Goal: Task Accomplishment & Management: Manage account settings

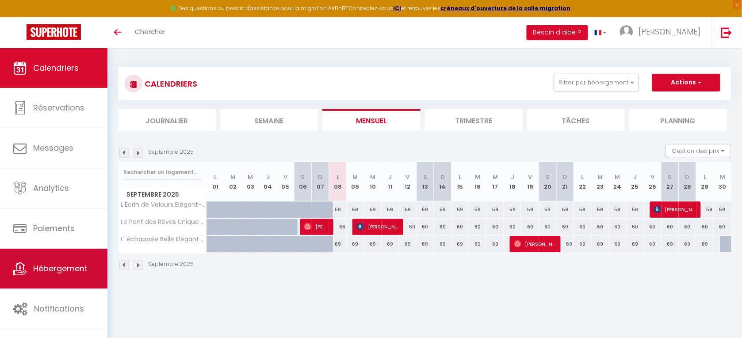
click at [65, 269] on span "Hébergement" at bounding box center [60, 268] width 54 height 11
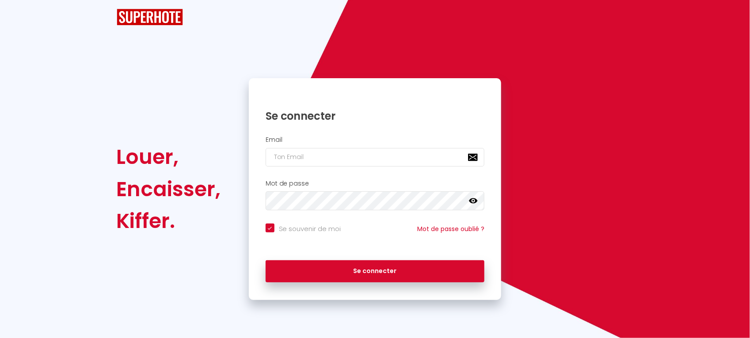
checkbox input "true"
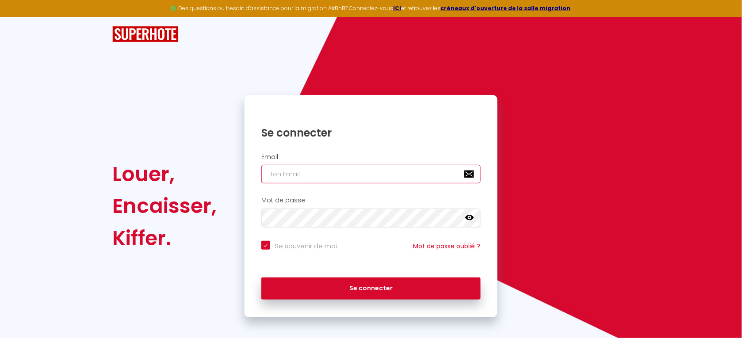
click at [283, 179] on input "email" at bounding box center [370, 174] width 219 height 19
type input "p"
checkbox input "true"
type input "pa"
checkbox input "true"
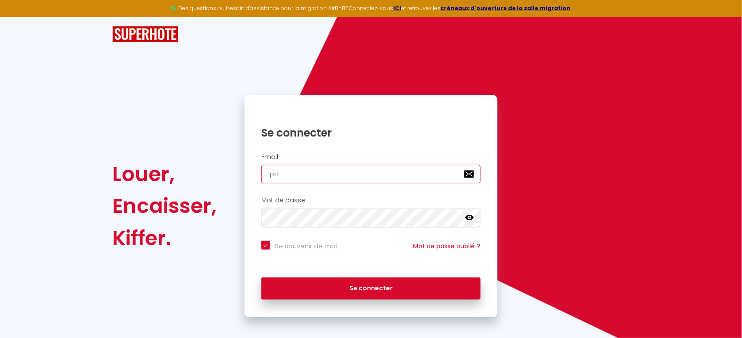
type input "pat"
checkbox input "true"
type input "patr"
checkbox input "true"
type input "patri"
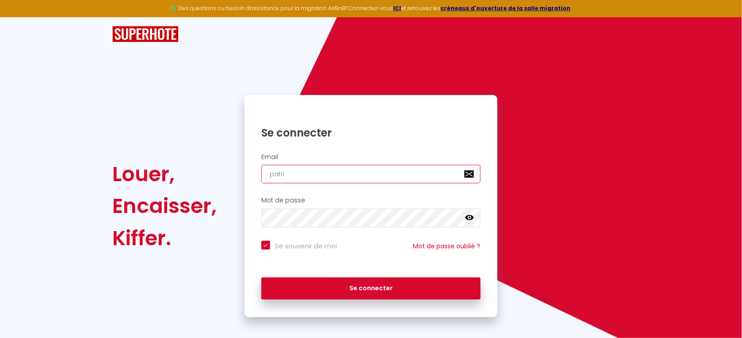
checkbox input "true"
type input "patric"
checkbox input "true"
type input "patrick"
checkbox input "true"
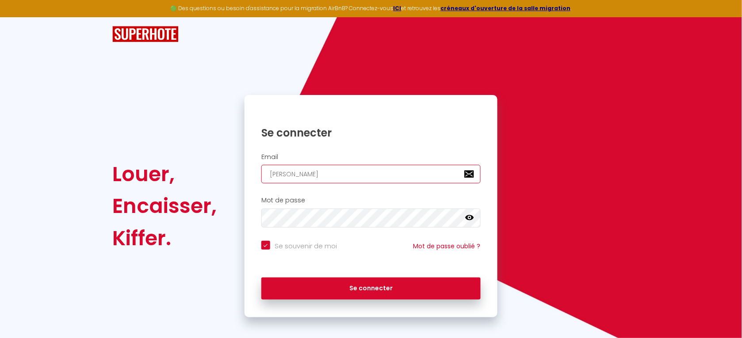
type input "patrick@"
checkbox input "true"
type input "patrick@a"
checkbox input "true"
type input "patrick@ag"
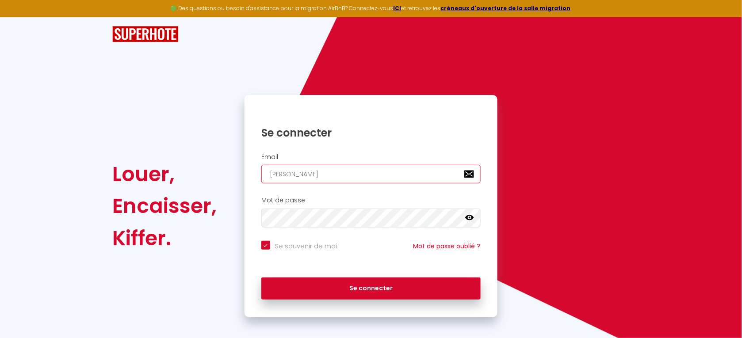
checkbox input "true"
type input "patrick@age"
checkbox input "true"
type input "patrick@agen"
checkbox input "true"
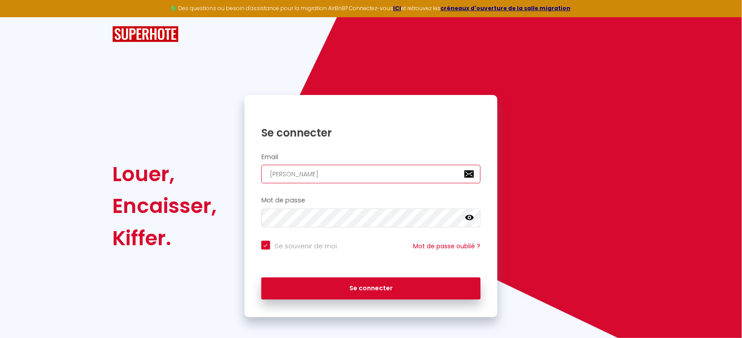
type input "patrick@agenc"
checkbox input "true"
type input "patrick@agence"
checkbox input "true"
type input "patrick@agences"
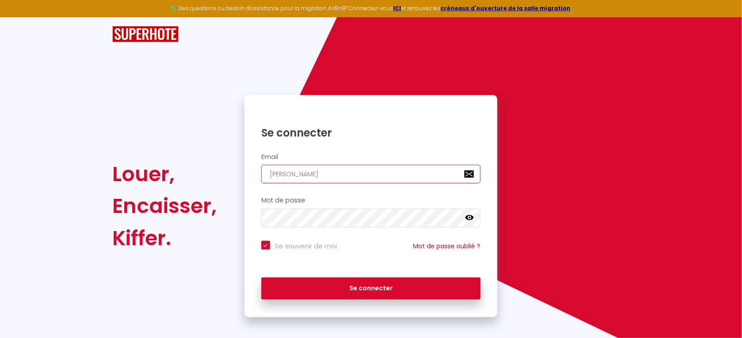
checkbox input "true"
type input "patrick@agences-"
checkbox input "true"
type input "patrick@agences-p"
checkbox input "true"
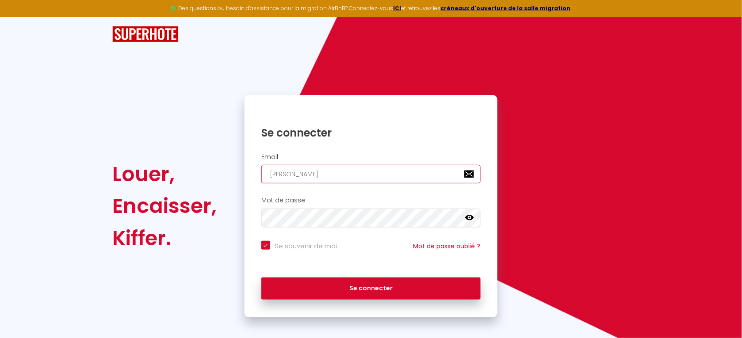
type input "patrick@agences-pl"
checkbox input "true"
type input "patrick@agences-pla"
checkbox input "true"
type input "patrick@agences-plac"
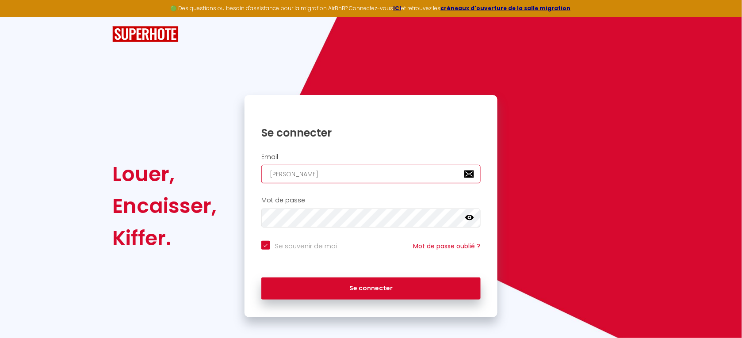
checkbox input "true"
type input "patrick@agences-placi"
checkbox input "true"
type input "patrick@agences-placid"
checkbox input "true"
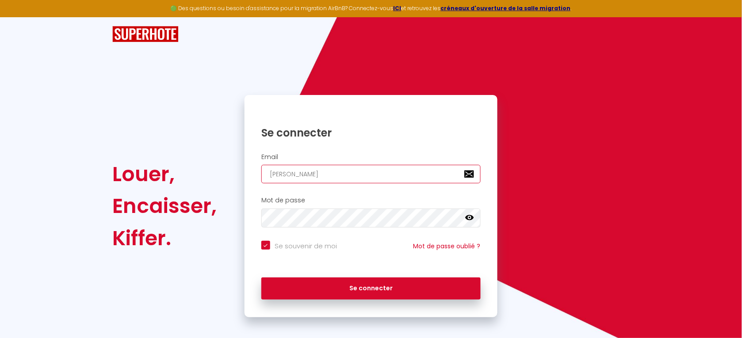
type input "patrick@agences-placid."
checkbox input "true"
type input "patrick@agences-placid.c"
checkbox input "true"
type input "patrick@agences-placid.co"
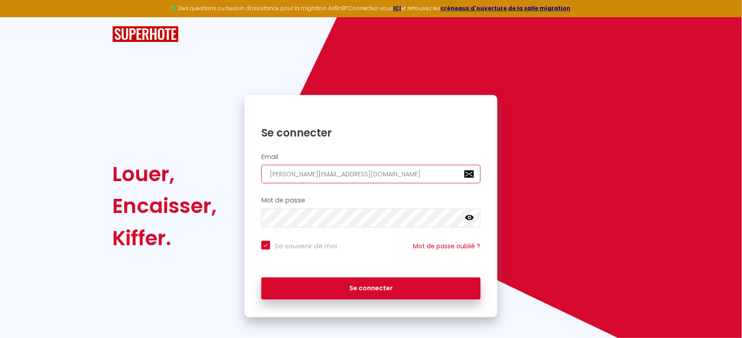
checkbox input "true"
type input "[PERSON_NAME][EMAIL_ADDRESS][DOMAIN_NAME]"
checkbox input "true"
type input "[PERSON_NAME][EMAIL_ADDRESS][DOMAIN_NAME]"
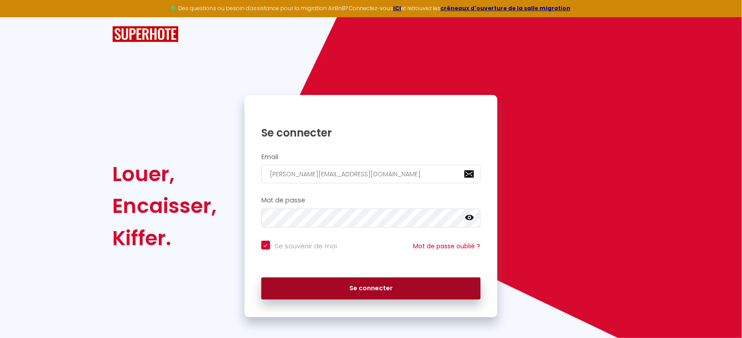
click at [396, 284] on button "Se connecter" at bounding box center [370, 289] width 219 height 22
checkbox input "true"
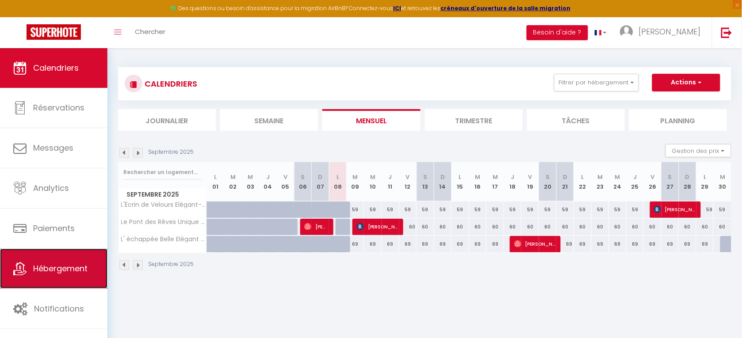
click at [65, 266] on span "Hébergement" at bounding box center [60, 268] width 54 height 11
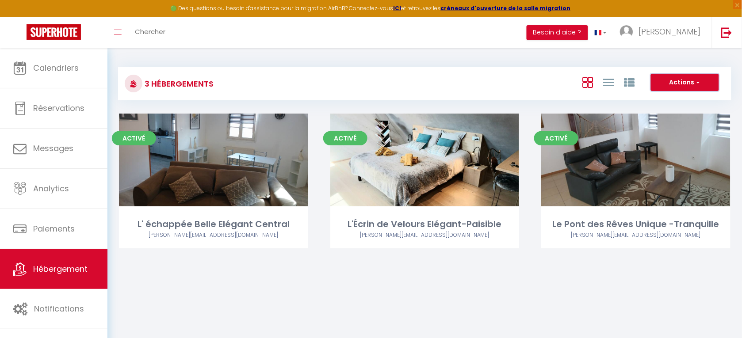
click at [697, 80] on span "button" at bounding box center [697, 82] width 5 height 9
click at [655, 295] on body "🟢 Des questions ou besoin d'assistance pour la migration AirBnB? Connectez-vous…" at bounding box center [371, 217] width 742 height 338
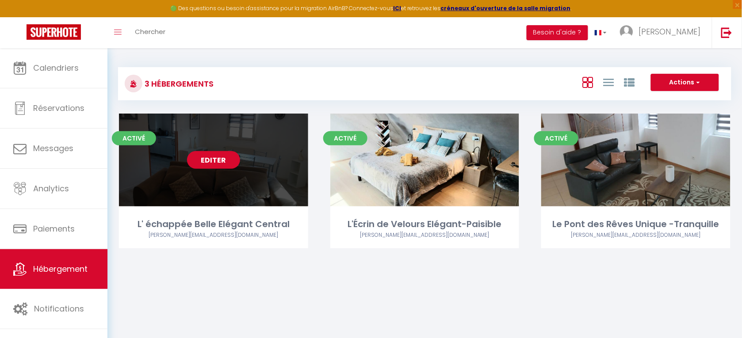
click at [215, 156] on link "Editer" at bounding box center [213, 160] width 53 height 18
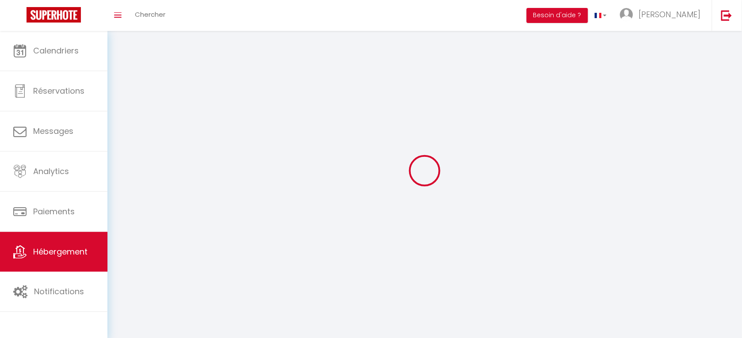
select select "1"
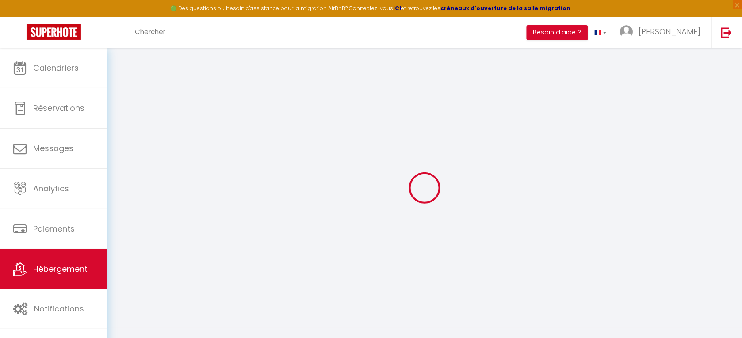
select select
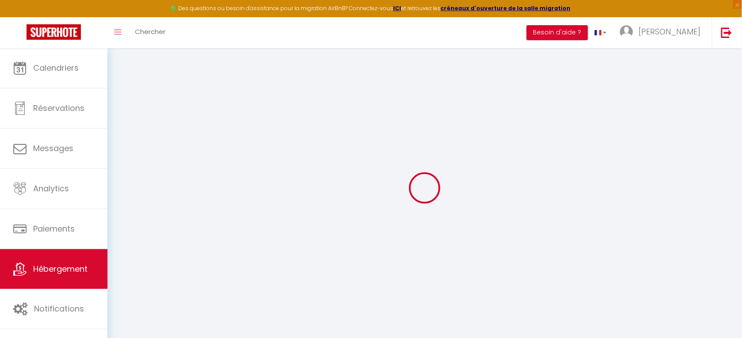
select select
checkbox input "false"
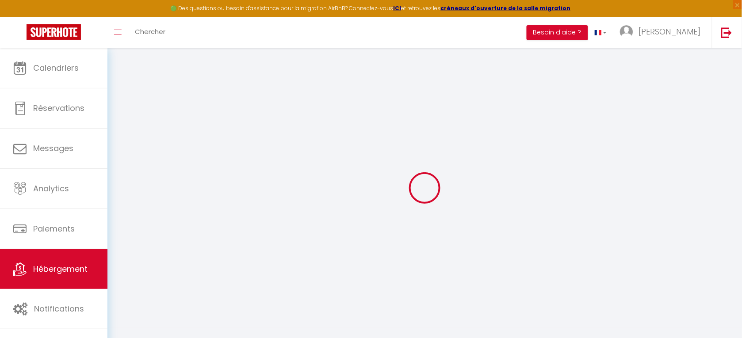
select select
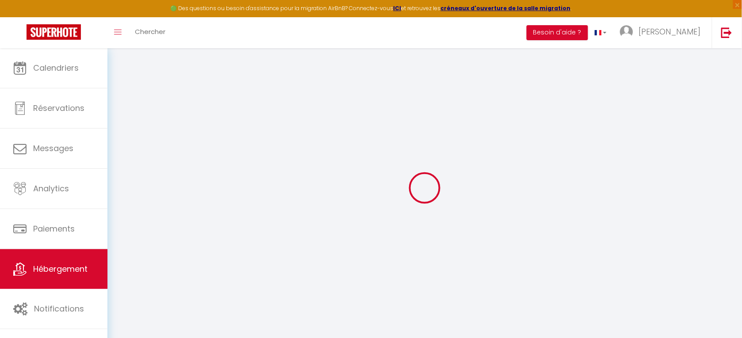
select select
checkbox input "false"
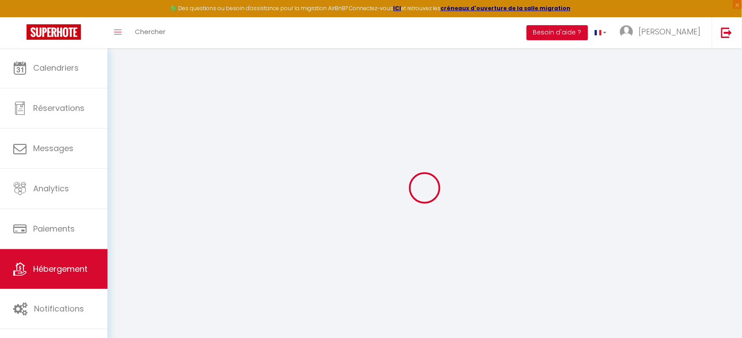
checkbox input "false"
select select
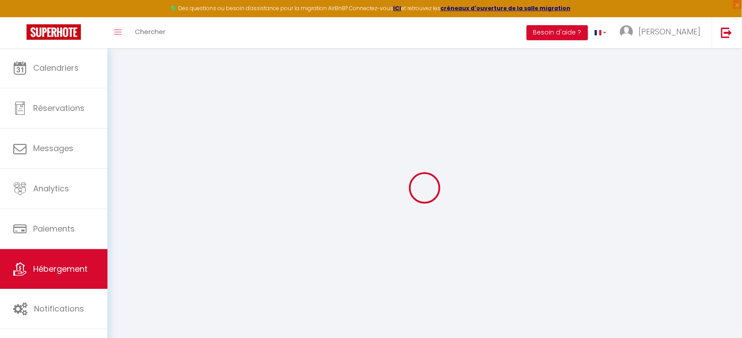
select select
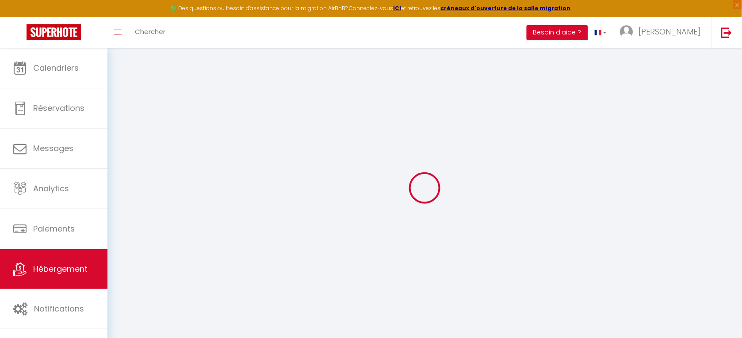
checkbox input "false"
select select
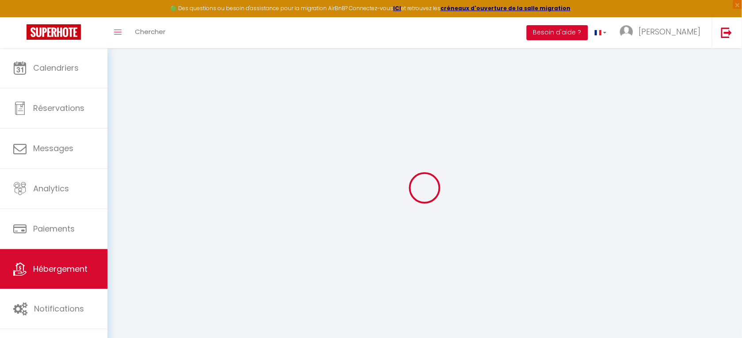
select select
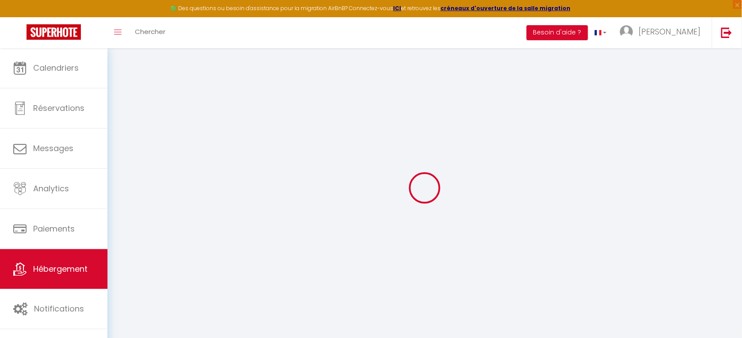
select select
checkbox input "false"
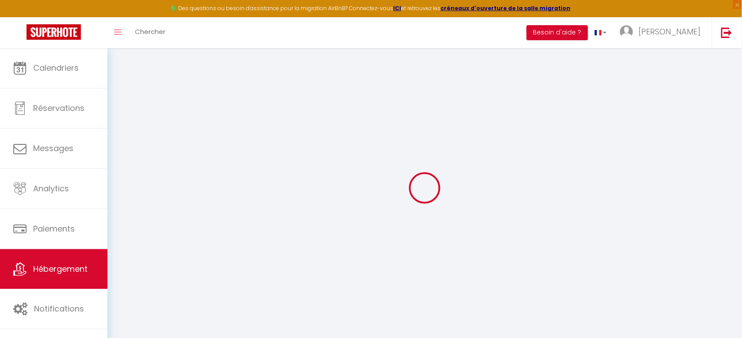
checkbox input "false"
select select
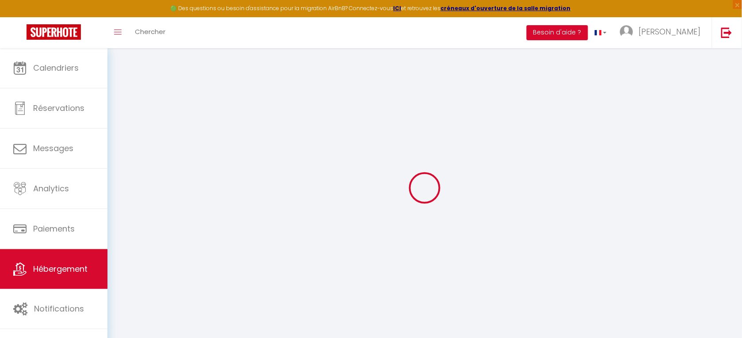
select select
checkbox input "false"
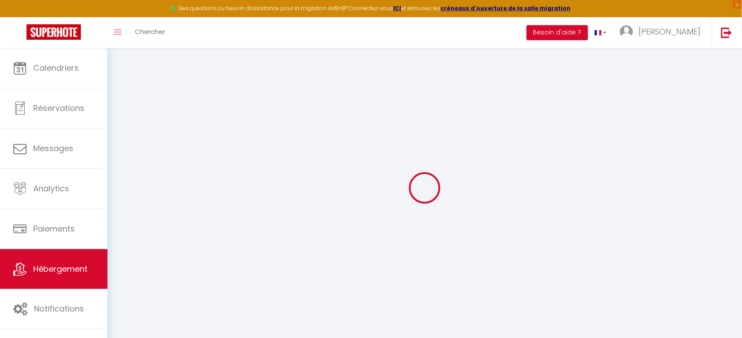
checkbox input "false"
select select
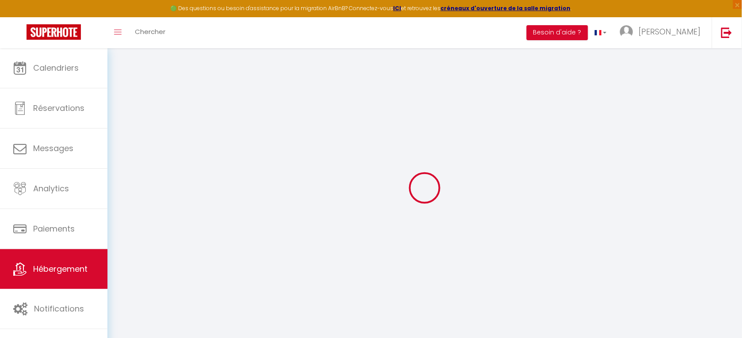
type input "L' échappée Belle Elégant Central"
type input "[PERSON_NAME]"
select select "5"
select select "2"
type input "82"
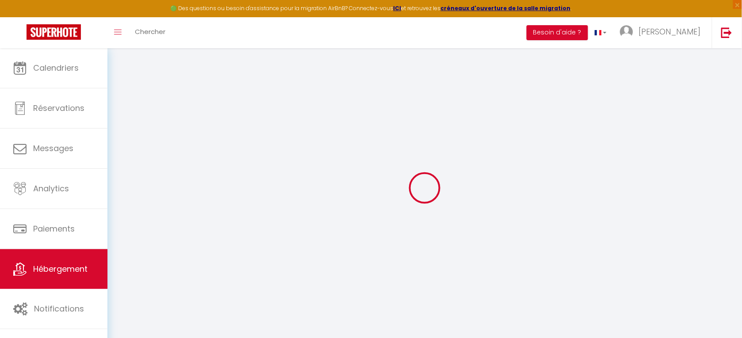
type input "29"
select select
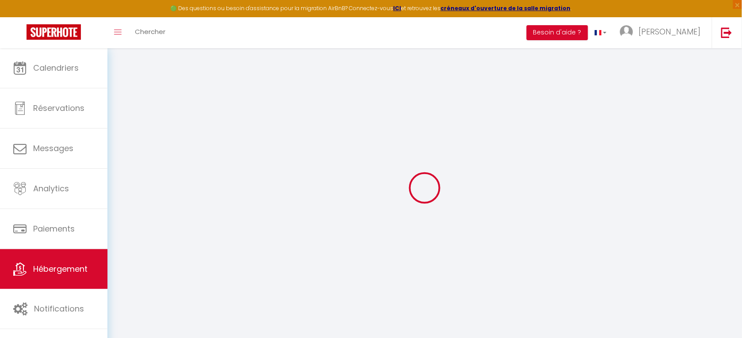
select select
type input "11 Place de l'étoile"
type input "67210"
type input "Obernai"
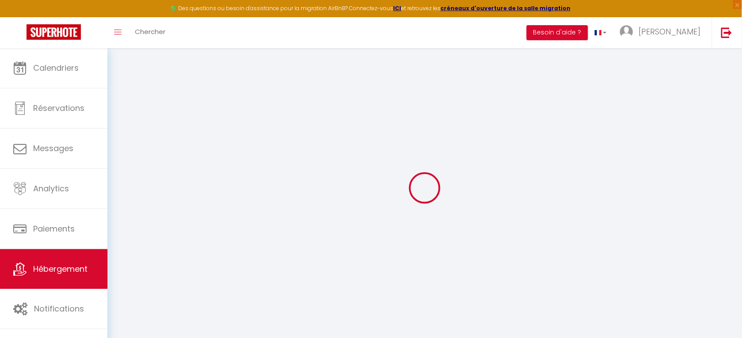
type input "[PERSON_NAME][EMAIL_ADDRESS][DOMAIN_NAME]"
select select
checkbox input "false"
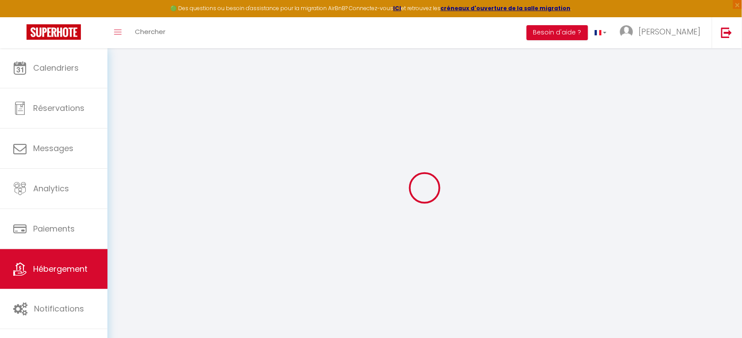
checkbox input "false"
type input "0"
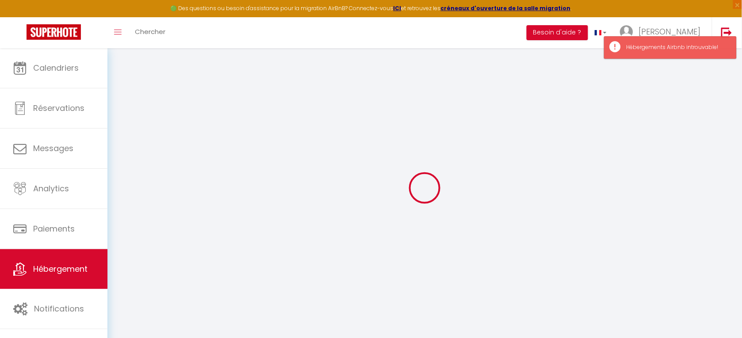
select select
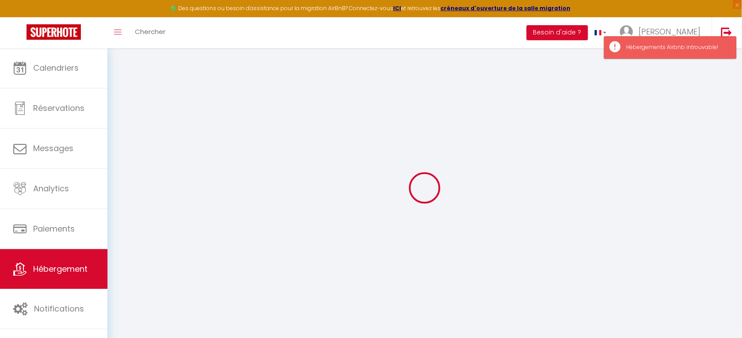
select select
checkbox input "false"
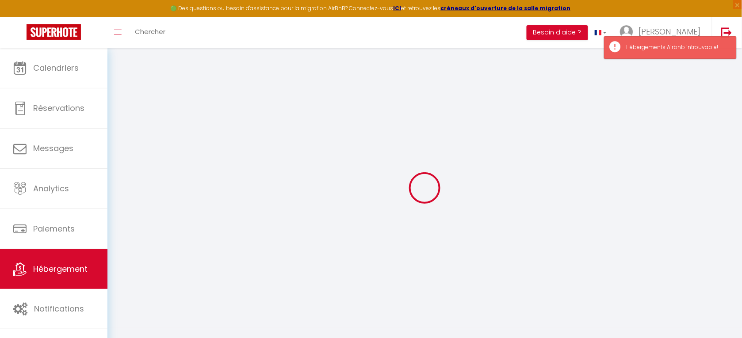
checkbox input "false"
select select
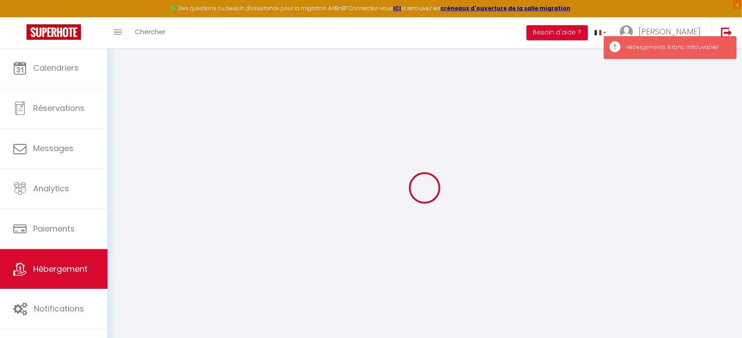
select select
checkbox input "false"
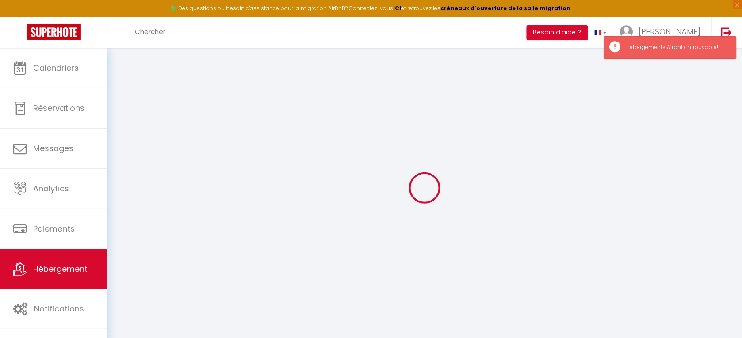
checkbox input "false"
select select
checkbox input "false"
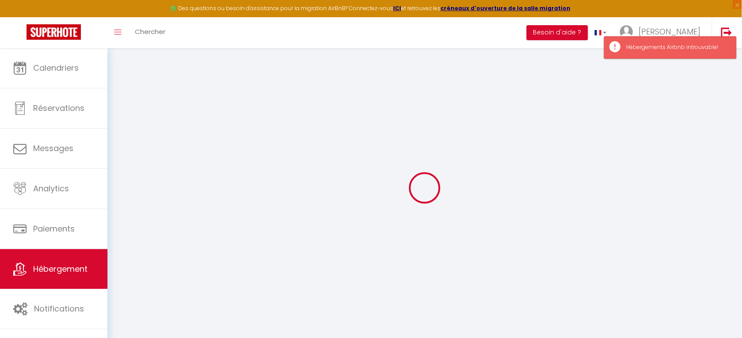
checkbox input "false"
select select "16:30"
select select "22:00"
select select "11:00"
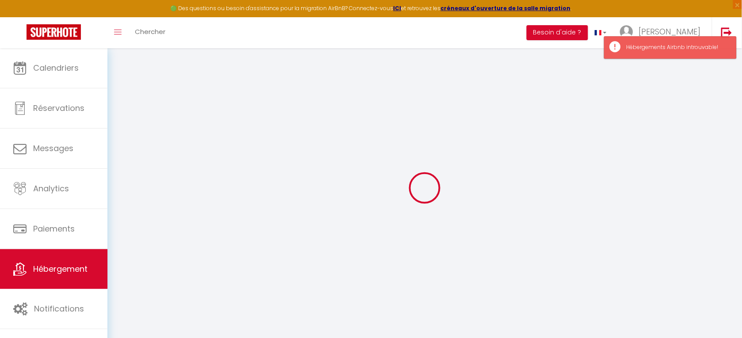
select select "30"
select select "120"
select select "20:00"
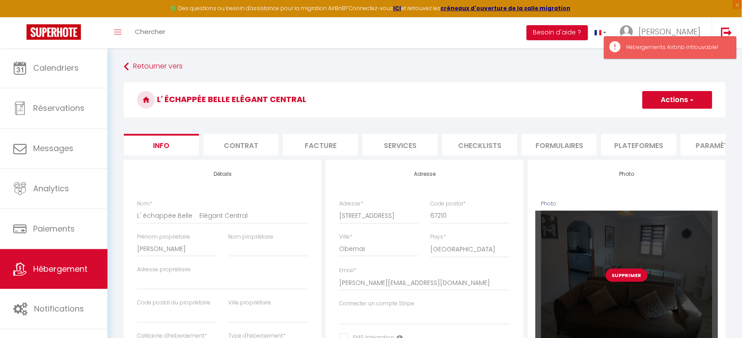
select select
checkbox input "false"
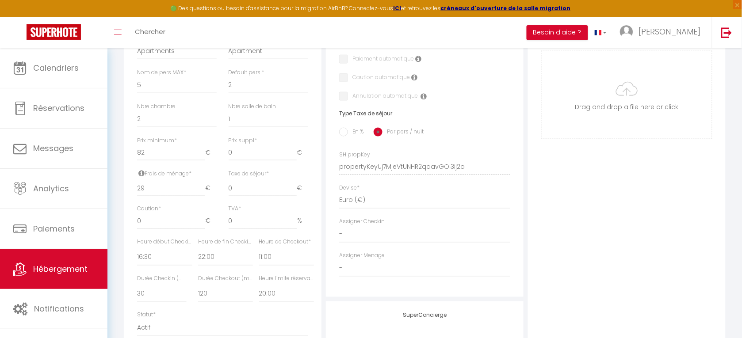
scroll to position [299, 0]
click at [149, 195] on input "29" at bounding box center [171, 188] width 68 height 16
type input "2"
select select
checkbox input "false"
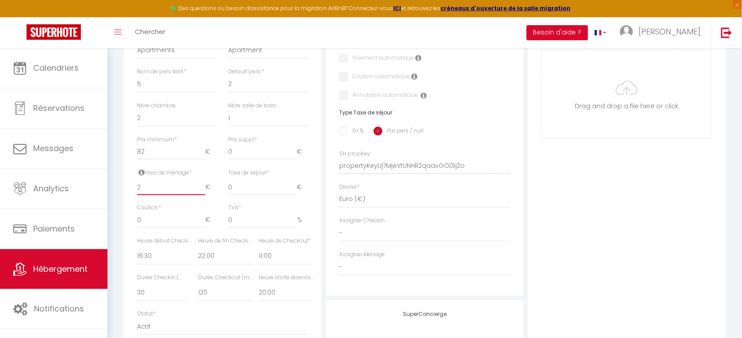
checkbox input "false"
select select
checkbox input "false"
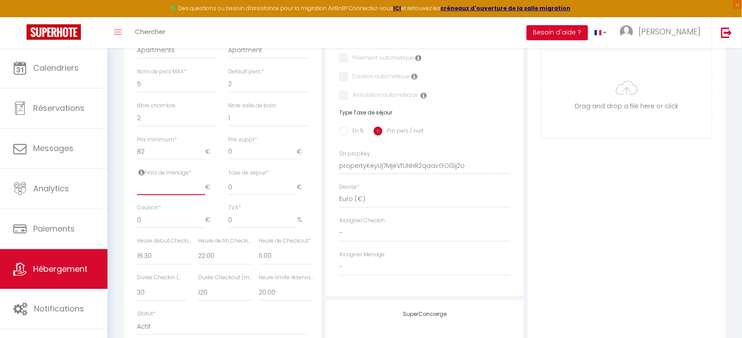
checkbox input "false"
type input "4"
select select
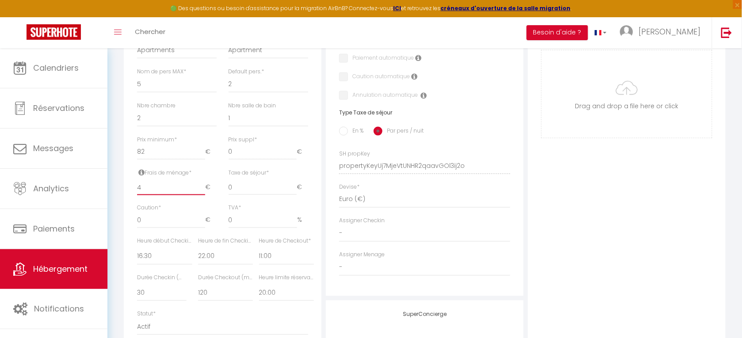
checkbox input "false"
type input "42"
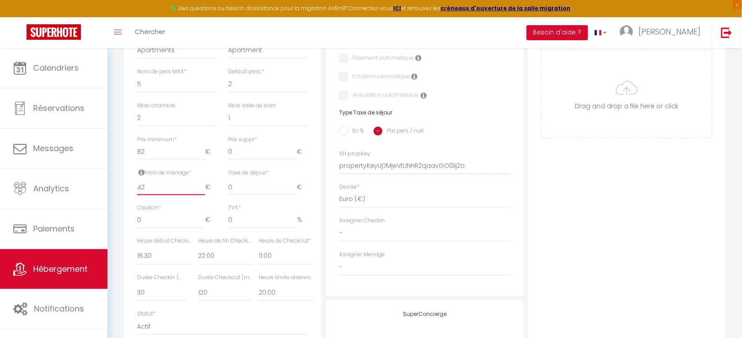
select select
checkbox input "false"
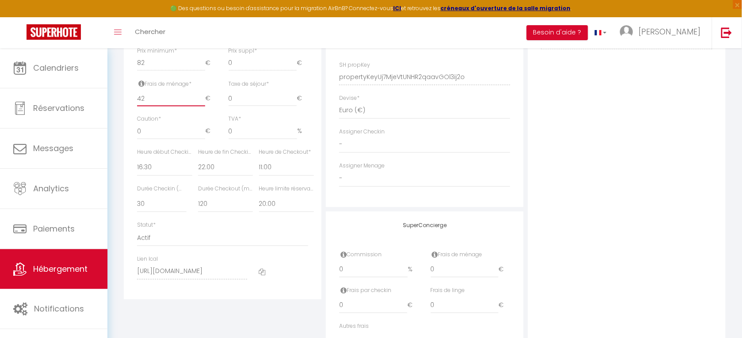
scroll to position [387, 0]
click at [156, 175] on select "00:00 00:15 00:30 00:45 01:00 01:15 01:30 01:45 02:00 02:15 02:30 02:45 03:00" at bounding box center [164, 168] width 55 height 17
click at [137, 168] on select "00:00 00:15 00:30 00:45 01:00 01:15 01:30 01:45 02:00 02:15 02:30 02:45 03:00" at bounding box center [164, 168] width 55 height 17
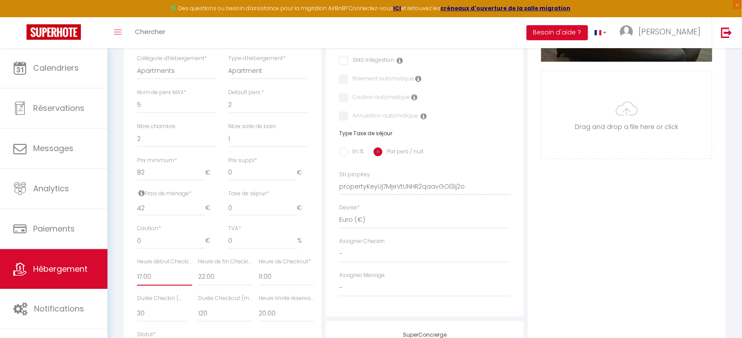
scroll to position [277, 0]
click at [147, 180] on input "82" at bounding box center [171, 173] width 68 height 16
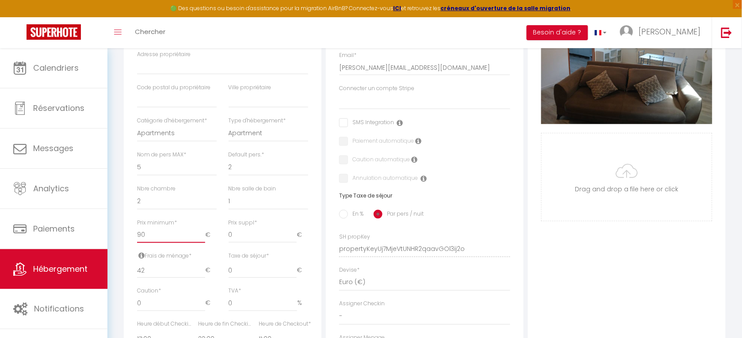
scroll to position [215, 0]
click at [140, 175] on select "1 2 3 4 5 6 7 8 9 10 11 12 13 14" at bounding box center [177, 168] width 80 height 17
click at [137, 168] on select "1 2 3 4 5 6 7 8 9 10 11 12 13 14" at bounding box center [177, 168] width 80 height 17
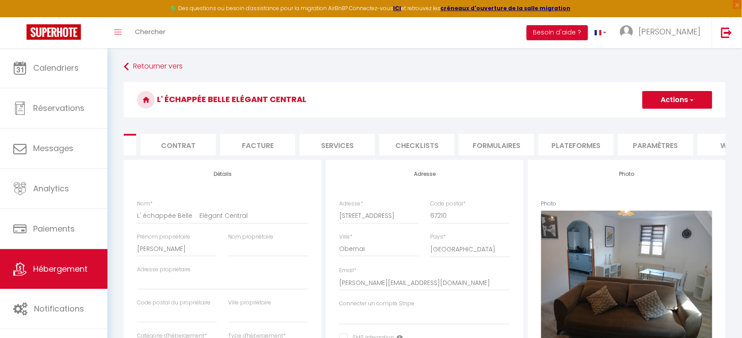
scroll to position [0, 61]
click at [691, 100] on span "button" at bounding box center [692, 100] width 6 height 9
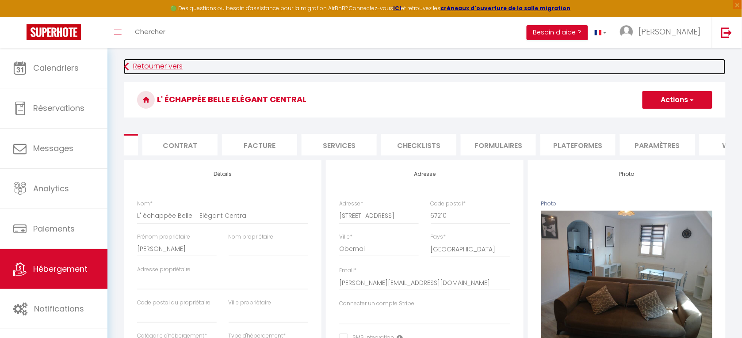
click at [533, 62] on link "Retourner vers" at bounding box center [425, 67] width 602 height 16
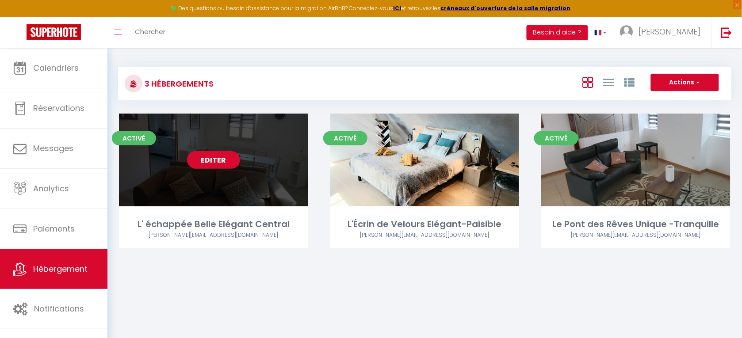
click at [226, 167] on link "Editer" at bounding box center [213, 160] width 53 height 18
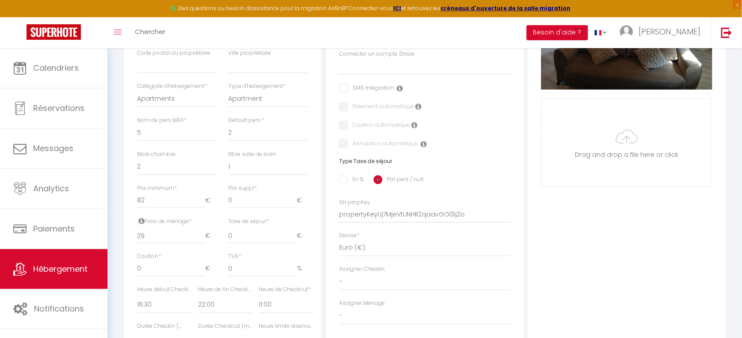
scroll to position [250, 0]
click at [147, 139] on select "1 2 3 4 5 6 7 8 9 10 11 12 13 14" at bounding box center [177, 132] width 80 height 17
click at [137, 132] on select "1 2 3 4 5 6 7 8 9 10 11 12 13 14" at bounding box center [177, 132] width 80 height 17
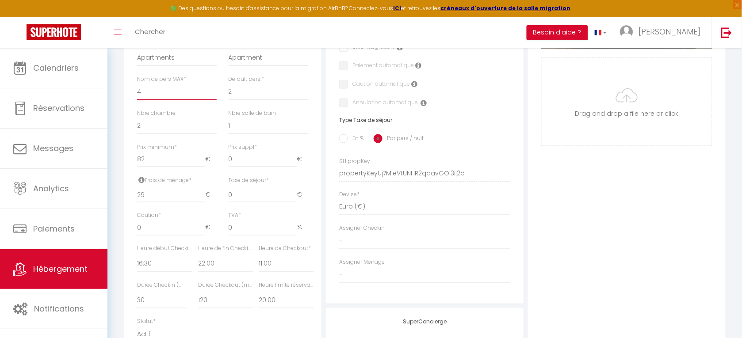
scroll to position [292, 0]
click at [149, 167] on input "82" at bounding box center [171, 159] width 68 height 16
click at [203, 166] on input "83" at bounding box center [171, 159] width 68 height 16
click at [203, 166] on input "84" at bounding box center [171, 159] width 68 height 16
click at [203, 166] on input "85" at bounding box center [171, 159] width 68 height 16
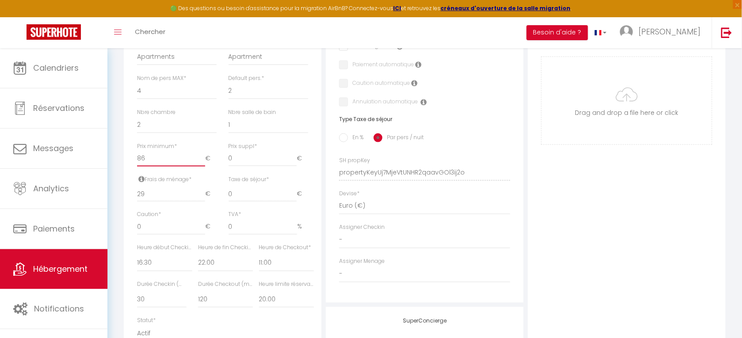
click at [203, 166] on input "86" at bounding box center [171, 159] width 68 height 16
click at [203, 166] on input "87" at bounding box center [171, 159] width 68 height 16
click at [203, 166] on input "88" at bounding box center [171, 159] width 68 height 16
click at [203, 166] on input "89" at bounding box center [171, 159] width 68 height 16
click at [203, 166] on input "90" at bounding box center [171, 159] width 68 height 16
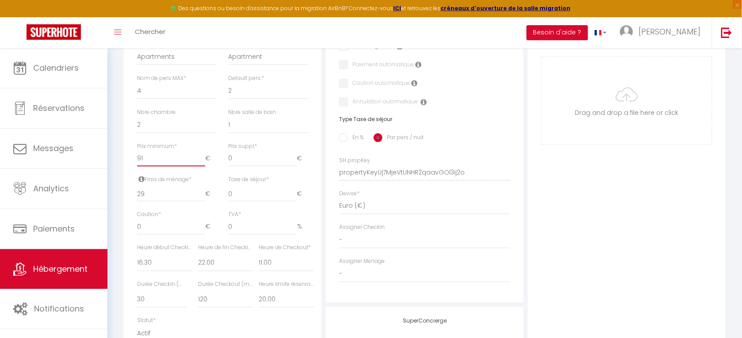
click at [203, 166] on input "91" at bounding box center [171, 159] width 68 height 16
click at [202, 167] on input "90" at bounding box center [171, 159] width 68 height 16
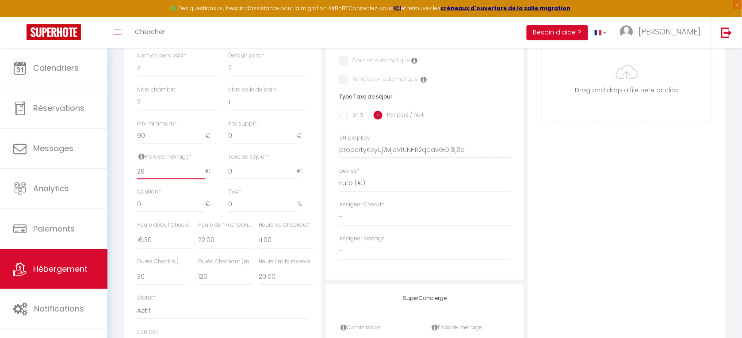
click at [161, 180] on input "29" at bounding box center [171, 172] width 68 height 16
click at [202, 178] on input "30" at bounding box center [171, 172] width 68 height 16
click at [202, 178] on input "31" at bounding box center [171, 172] width 68 height 16
click at [202, 178] on input "32" at bounding box center [171, 172] width 68 height 16
click at [202, 178] on input "33" at bounding box center [171, 172] width 68 height 16
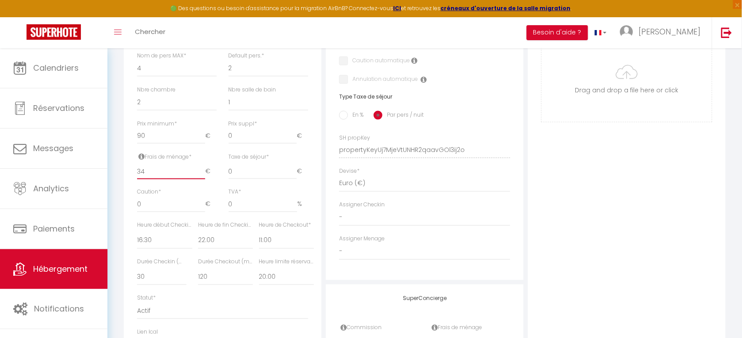
click at [202, 178] on input "34" at bounding box center [171, 172] width 68 height 16
click at [202, 178] on input "35" at bounding box center [171, 172] width 68 height 16
click at [202, 178] on input "36" at bounding box center [171, 172] width 68 height 16
click at [202, 178] on input "37" at bounding box center [171, 172] width 68 height 16
click at [202, 178] on input "38" at bounding box center [171, 172] width 68 height 16
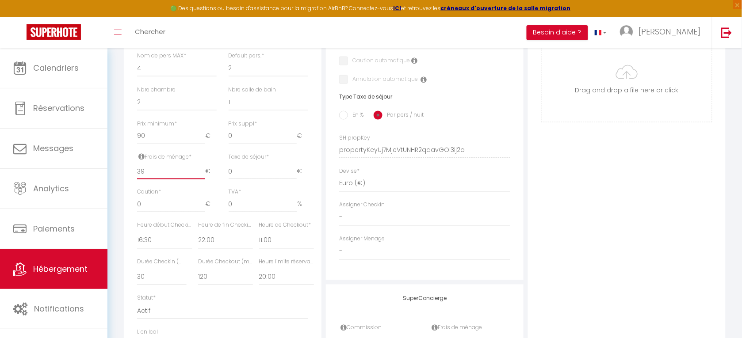
click at [202, 178] on input "39" at bounding box center [171, 172] width 68 height 16
click at [202, 178] on input "40" at bounding box center [171, 172] width 68 height 16
click at [202, 178] on input "41" at bounding box center [171, 172] width 68 height 16
click at [202, 178] on input "42" at bounding box center [171, 172] width 68 height 16
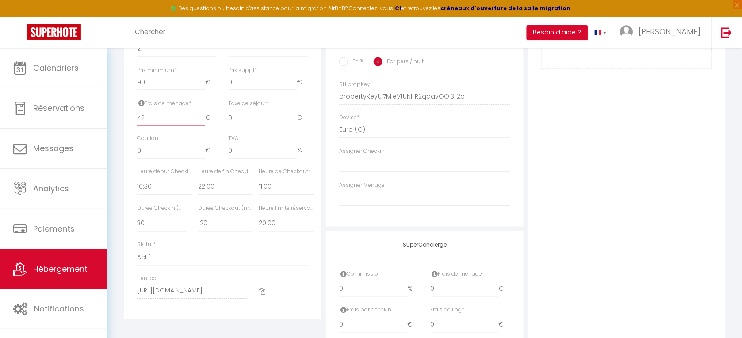
scroll to position [368, 0]
click at [157, 195] on select "00:00 00:15 00:30 00:45 01:00 01:15 01:30 01:45 02:00 02:15 02:30 02:45 03:00" at bounding box center [164, 187] width 55 height 17
click at [137, 186] on select "00:00 00:15 00:30 00:45 01:00 01:15 01:30 01:45 02:00 02:15 02:30 02:45 03:00" at bounding box center [164, 187] width 55 height 17
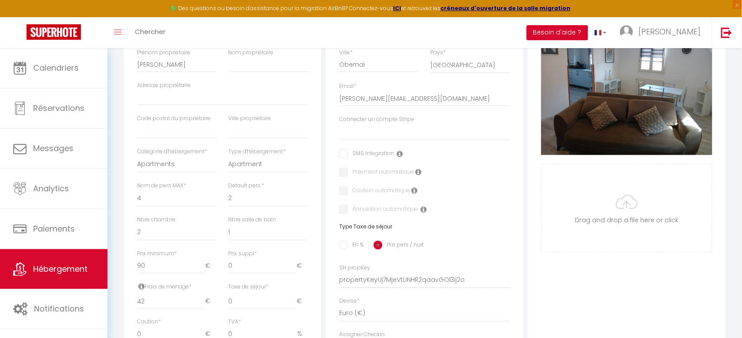
scroll to position [0, 0]
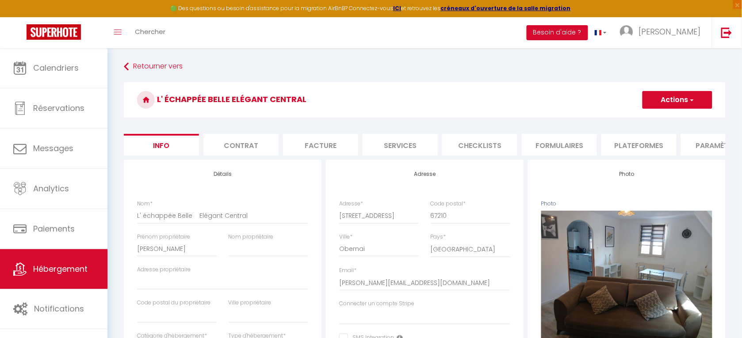
click at [693, 96] on span "button" at bounding box center [692, 100] width 6 height 9
click at [649, 118] on input "Enregistrer" at bounding box center [642, 119] width 33 height 9
click at [57, 272] on span "Hébergement" at bounding box center [60, 269] width 54 height 11
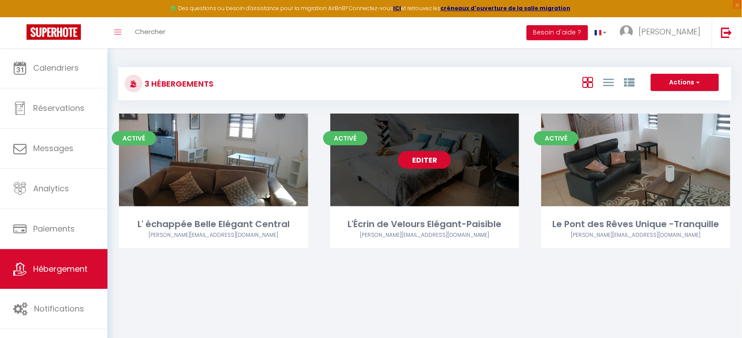
click at [429, 158] on link "Editer" at bounding box center [424, 160] width 53 height 18
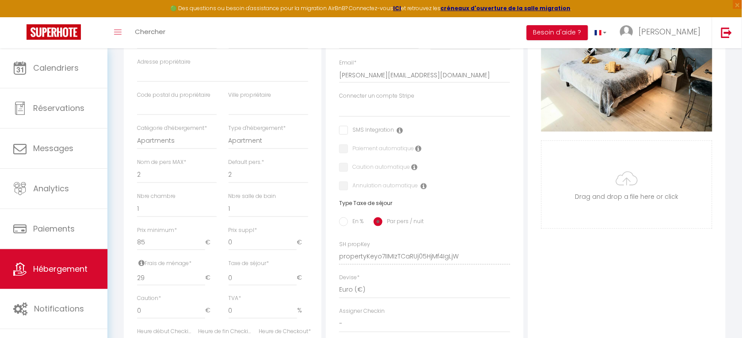
scroll to position [208, 0]
click at [200, 250] on input "84" at bounding box center [171, 242] width 68 height 16
click at [200, 250] on input "83" at bounding box center [171, 242] width 68 height 16
click at [201, 249] on input "85" at bounding box center [171, 242] width 68 height 16
click at [201, 249] on input "86" at bounding box center [171, 242] width 68 height 16
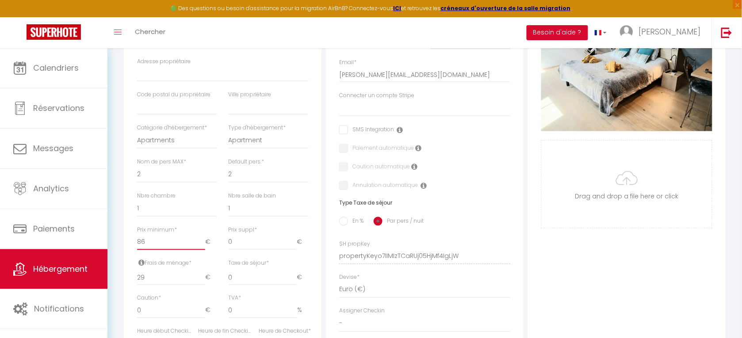
click at [202, 250] on input "86" at bounding box center [171, 242] width 68 height 16
click at [202, 250] on input "85" at bounding box center [171, 242] width 68 height 16
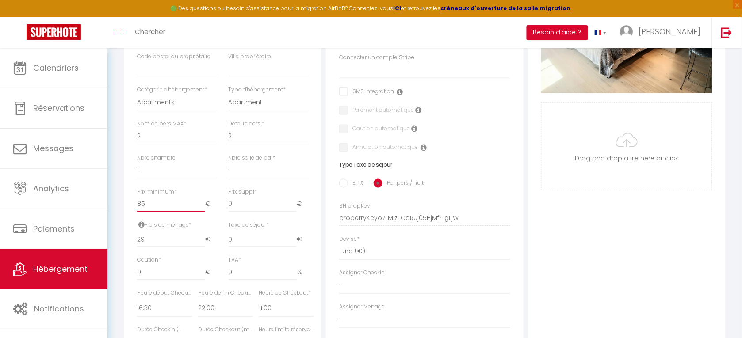
scroll to position [247, 0]
click at [203, 245] on input "30" at bounding box center [171, 239] width 68 height 16
click at [203, 245] on input "31" at bounding box center [171, 239] width 68 height 16
click at [203, 245] on input "32" at bounding box center [171, 239] width 68 height 16
click at [203, 245] on input "33" at bounding box center [171, 239] width 68 height 16
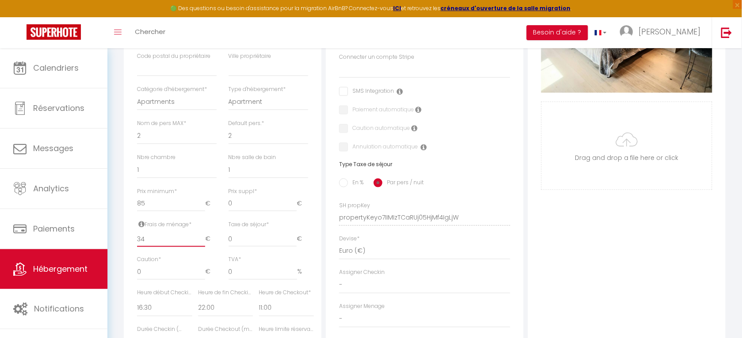
click at [203, 245] on input "34" at bounding box center [171, 239] width 68 height 16
click at [203, 245] on input "35" at bounding box center [171, 239] width 68 height 16
click at [203, 245] on input "36" at bounding box center [171, 239] width 68 height 16
click at [203, 245] on input "38" at bounding box center [171, 239] width 68 height 16
click at [203, 245] on input "39" at bounding box center [171, 239] width 68 height 16
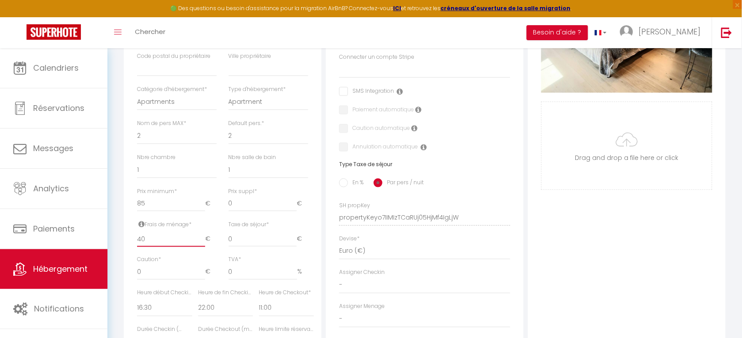
click at [203, 245] on input "40" at bounding box center [171, 239] width 68 height 16
click at [203, 245] on input "41" at bounding box center [171, 239] width 68 height 16
click at [203, 245] on input "42" at bounding box center [171, 239] width 68 height 16
click at [203, 247] on input "41" at bounding box center [171, 239] width 68 height 16
click at [203, 247] on input "40" at bounding box center [171, 239] width 68 height 16
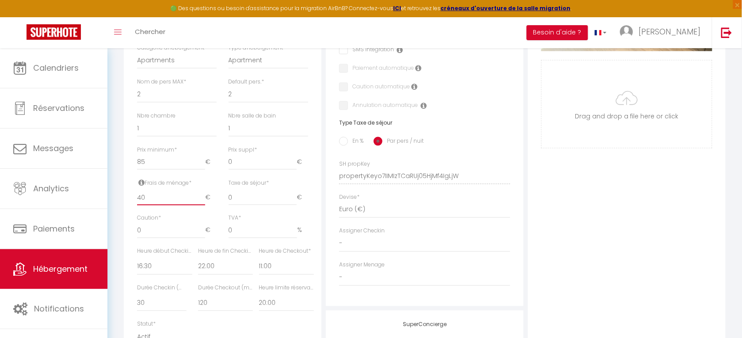
scroll to position [289, 0]
click at [151, 275] on select "00:00 00:15 00:30 00:45 01:00 01:15 01:30 01:45 02:00 02:15 02:30 02:45 03:00" at bounding box center [164, 266] width 55 height 17
click at [137, 265] on select "00:00 00:15 00:30 00:45 01:00 01:15 01:30 01:45 02:00 02:15 02:30 02:45 03:00" at bounding box center [164, 266] width 55 height 17
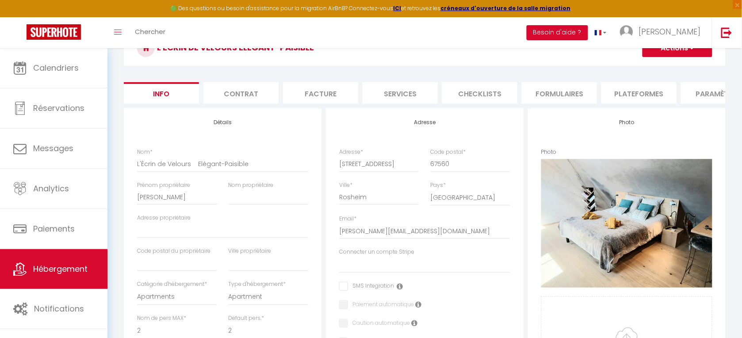
scroll to position [18, 0]
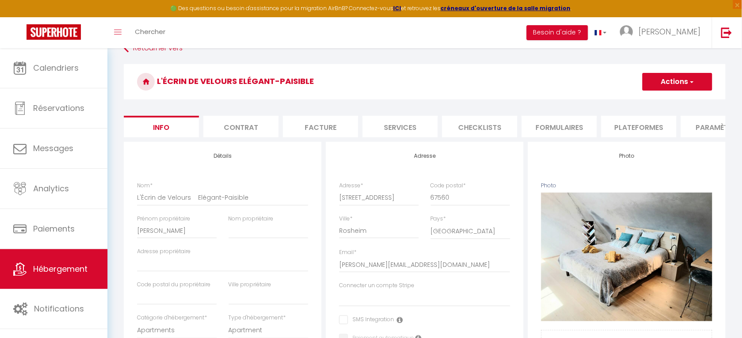
click at [691, 77] on span "button" at bounding box center [692, 81] width 6 height 9
click at [647, 104] on input "Enregistrer" at bounding box center [642, 101] width 33 height 9
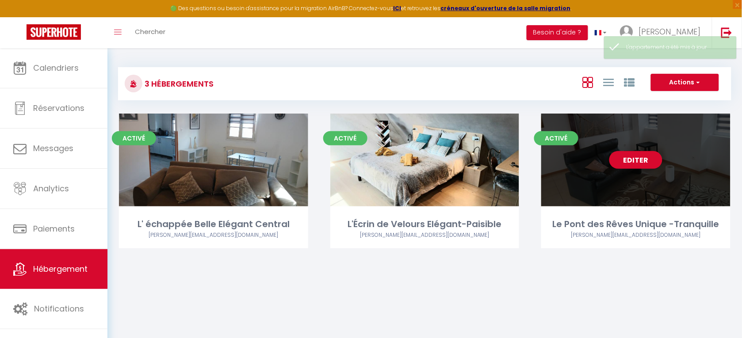
click at [633, 156] on link "Editer" at bounding box center [635, 160] width 53 height 18
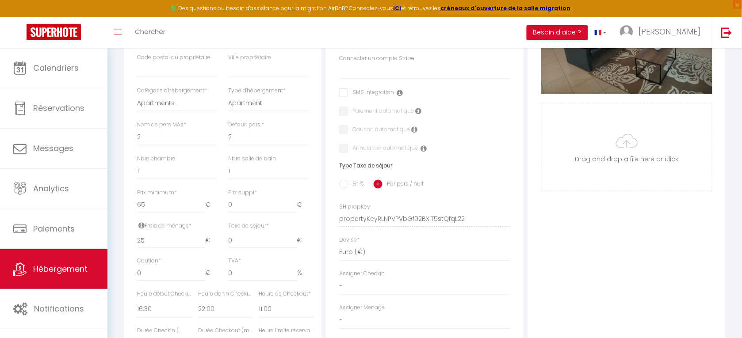
scroll to position [248, 0]
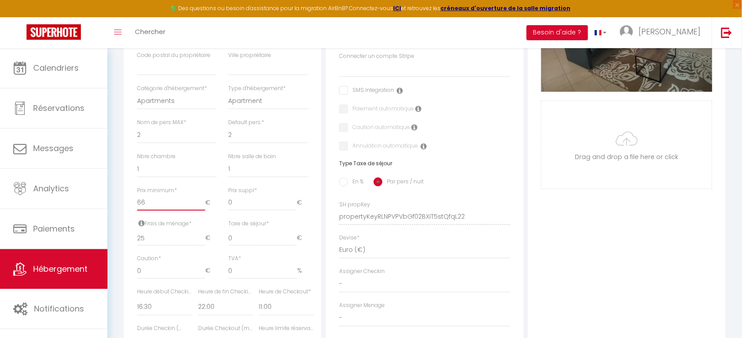
click at [201, 209] on input "66" at bounding box center [171, 203] width 68 height 16
click at [201, 209] on input "67" at bounding box center [171, 203] width 68 height 16
click at [201, 209] on input "68" at bounding box center [171, 203] width 68 height 16
click at [201, 209] on input "69" at bounding box center [171, 203] width 68 height 16
click at [201, 209] on input "70" at bounding box center [171, 203] width 68 height 16
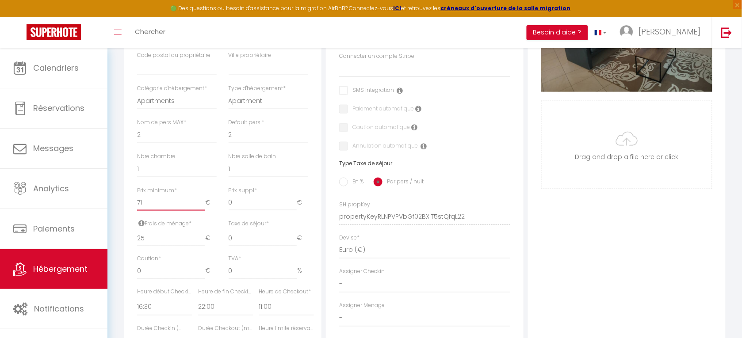
click at [201, 209] on input "71" at bounding box center [171, 203] width 68 height 16
click at [201, 209] on input "72" at bounding box center [171, 203] width 68 height 16
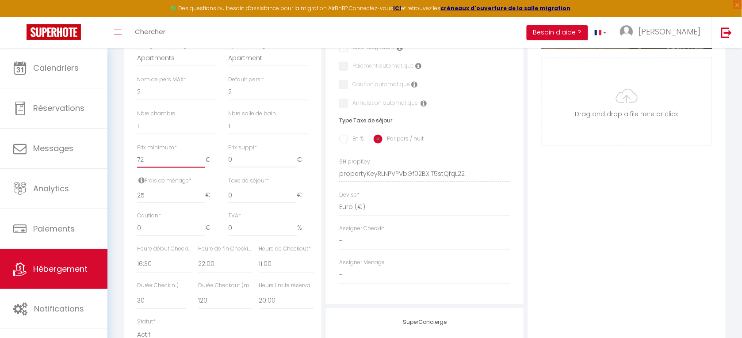
scroll to position [291, 0]
click at [200, 202] on input "26" at bounding box center [171, 195] width 68 height 16
click at [200, 202] on input "27" at bounding box center [171, 195] width 68 height 16
click at [200, 202] on input "28" at bounding box center [171, 195] width 68 height 16
click at [200, 202] on input "29" at bounding box center [171, 195] width 68 height 16
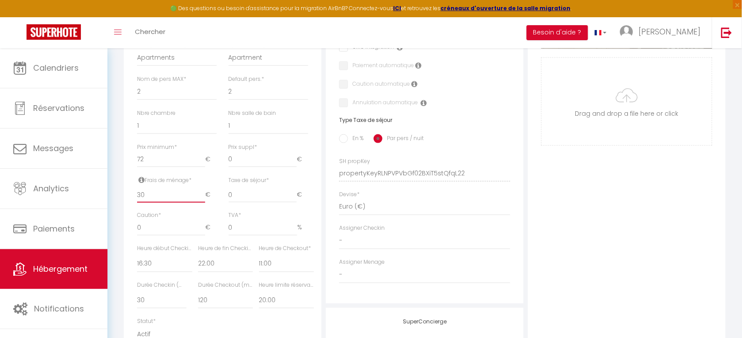
click at [200, 202] on input "30" at bounding box center [171, 195] width 68 height 16
click at [200, 202] on input "31" at bounding box center [171, 195] width 68 height 16
click at [200, 202] on input "32" at bounding box center [171, 195] width 68 height 16
click at [200, 202] on input "33" at bounding box center [171, 195] width 68 height 16
click at [200, 202] on input "34" at bounding box center [171, 195] width 68 height 16
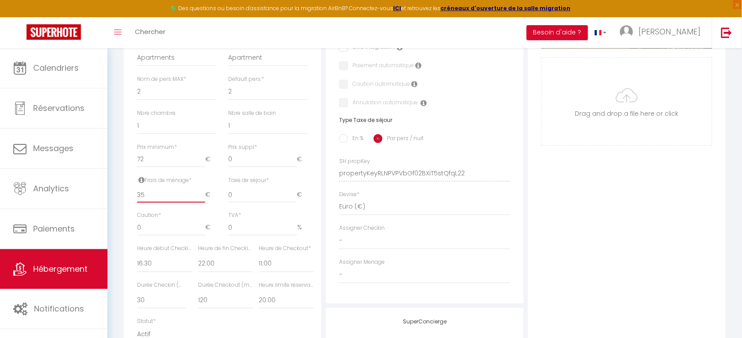
click at [200, 202] on input "35" at bounding box center [171, 195] width 68 height 16
click at [200, 202] on input "36" at bounding box center [171, 195] width 68 height 16
click at [200, 202] on input "37" at bounding box center [171, 195] width 68 height 16
click at [200, 202] on input "38" at bounding box center [171, 195] width 68 height 16
click at [200, 202] on input "39" at bounding box center [171, 195] width 68 height 16
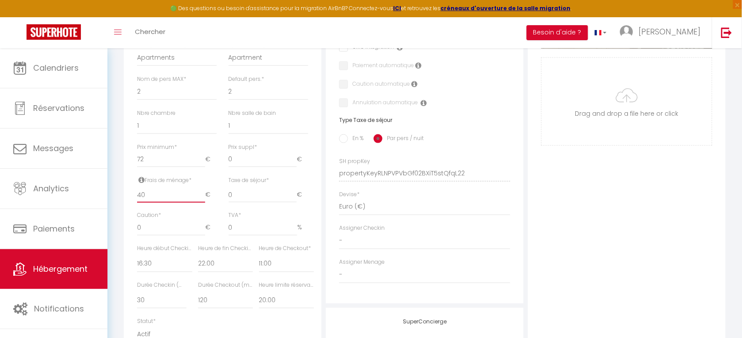
click at [200, 202] on input "40" at bounding box center [171, 195] width 68 height 16
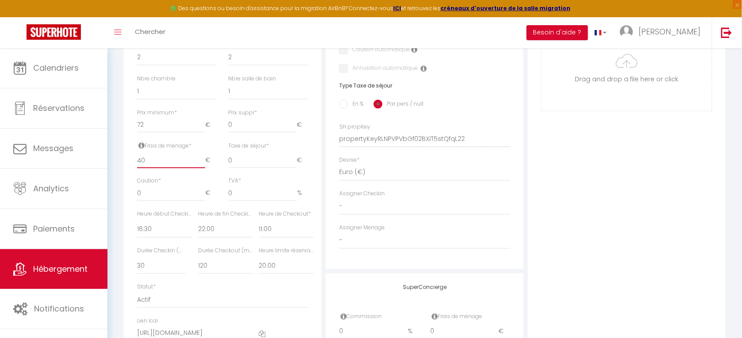
scroll to position [327, 0]
click at [169, 237] on select "00:00 00:15 00:30 00:45 01:00 01:15 01:30 01:45 02:00 02:15 02:30 02:45 03:00" at bounding box center [164, 228] width 55 height 17
click at [137, 227] on select "00:00 00:15 00:30 00:45 01:00 01:15 01:30 01:45 02:00 02:15 02:30 02:45 03:00" at bounding box center [164, 228] width 55 height 17
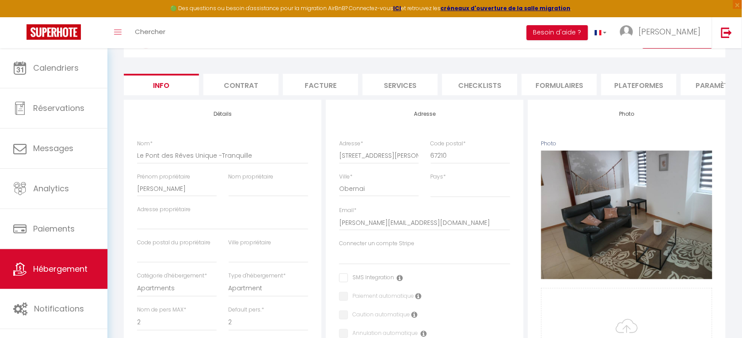
scroll to position [6, 0]
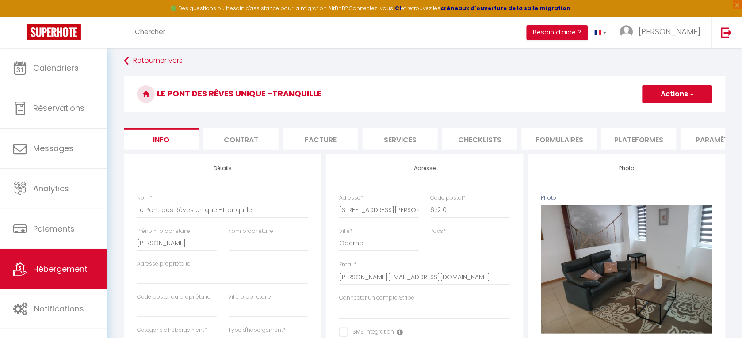
click at [694, 91] on span "button" at bounding box center [692, 94] width 6 height 9
click at [652, 111] on input "Enregistrer" at bounding box center [642, 113] width 33 height 9
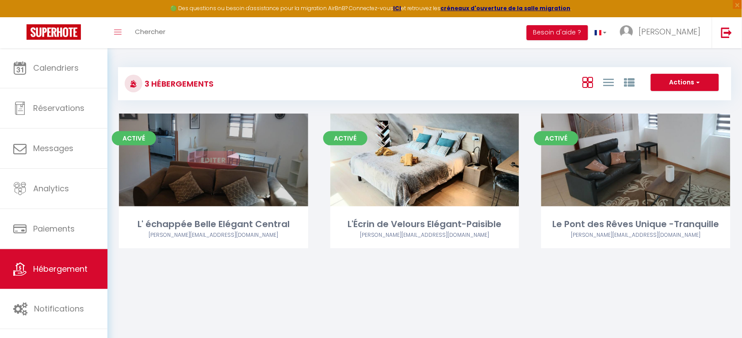
click at [211, 157] on link "Editer" at bounding box center [213, 160] width 53 height 18
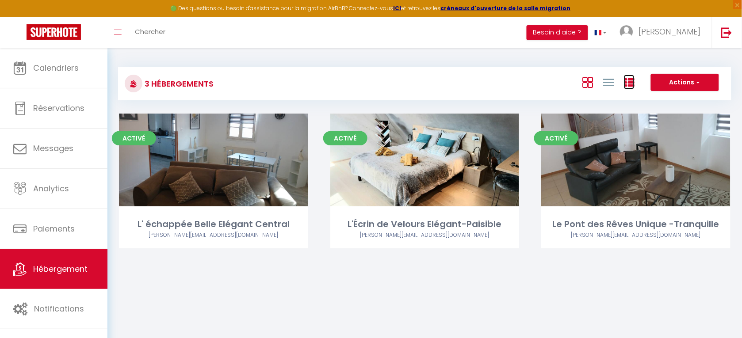
click at [628, 82] on icon at bounding box center [629, 82] width 11 height 11
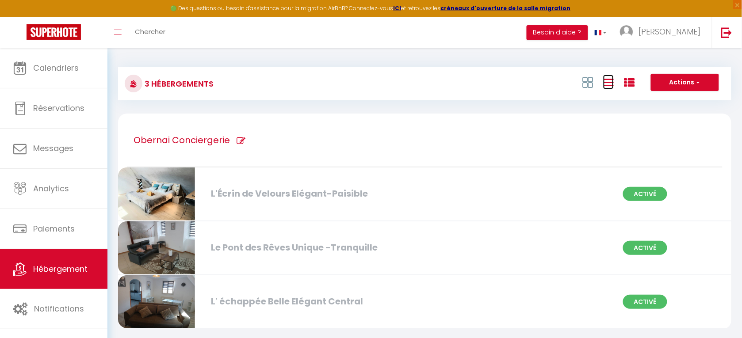
click at [609, 86] on icon at bounding box center [608, 82] width 11 height 11
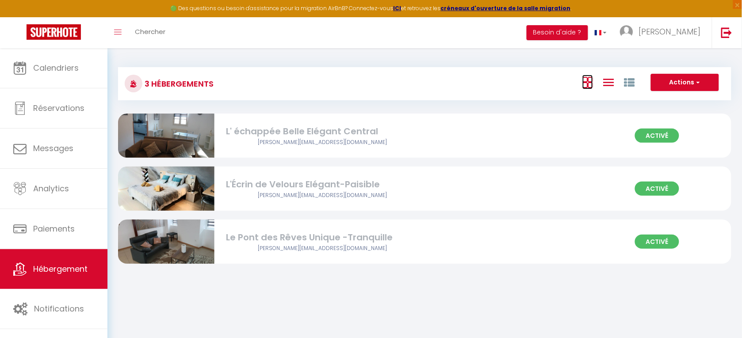
click at [590, 82] on icon at bounding box center [587, 82] width 11 height 11
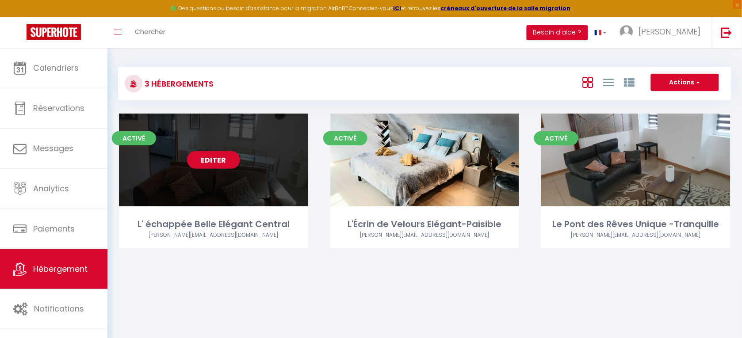
click at [210, 158] on link "Editer" at bounding box center [213, 160] width 53 height 18
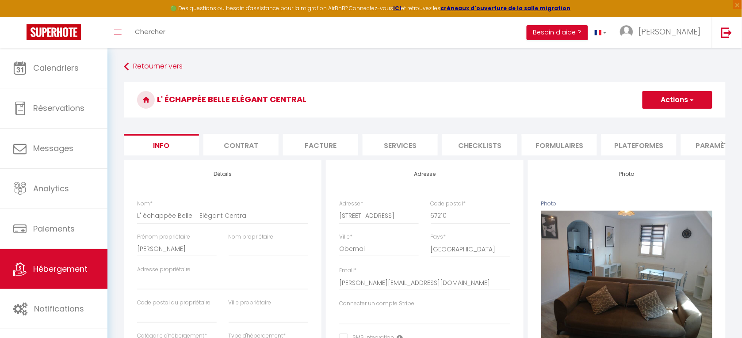
click at [245, 143] on li "Contrat" at bounding box center [240, 145] width 75 height 22
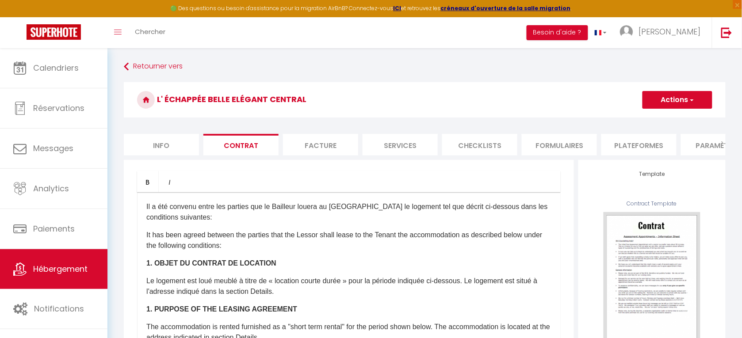
click at [326, 142] on li "Facture" at bounding box center [320, 145] width 75 height 22
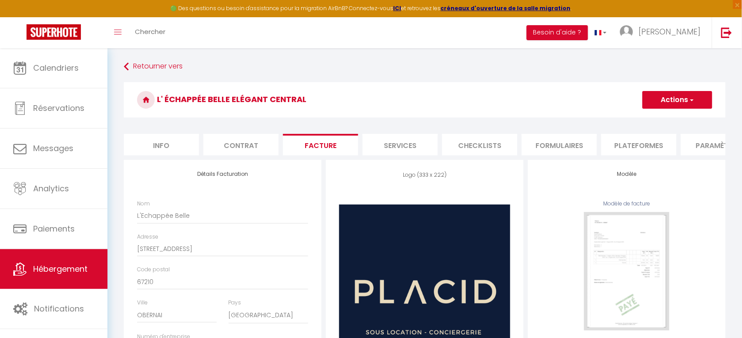
click at [406, 141] on li "Services" at bounding box center [400, 145] width 75 height 22
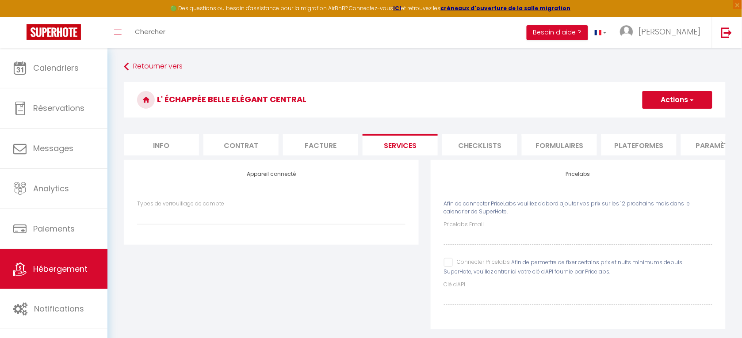
click at [479, 144] on li "Checklists" at bounding box center [479, 145] width 75 height 22
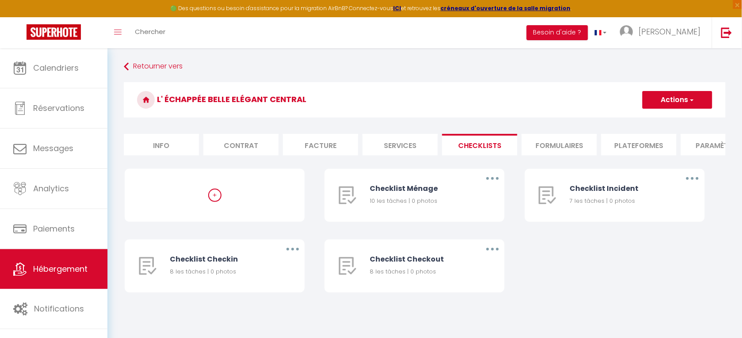
click at [552, 142] on li "Formulaires" at bounding box center [559, 145] width 75 height 22
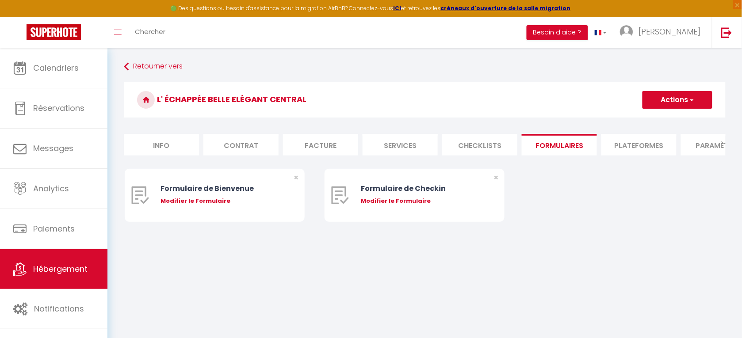
click at [648, 144] on li "Plateformes" at bounding box center [638, 145] width 75 height 22
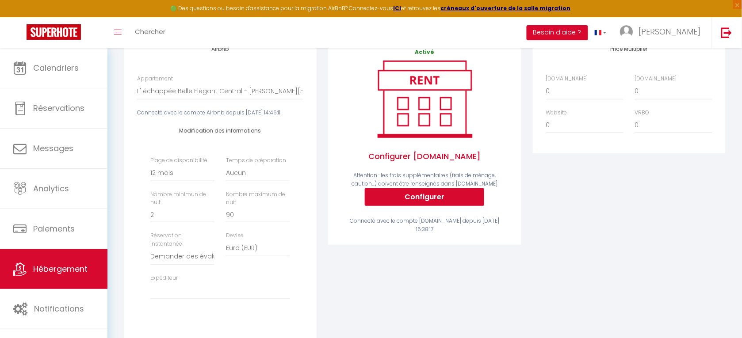
scroll to position [125, 0]
click at [211, 223] on input "1" at bounding box center [182, 215] width 64 height 16
click at [211, 223] on input "2" at bounding box center [182, 215] width 64 height 16
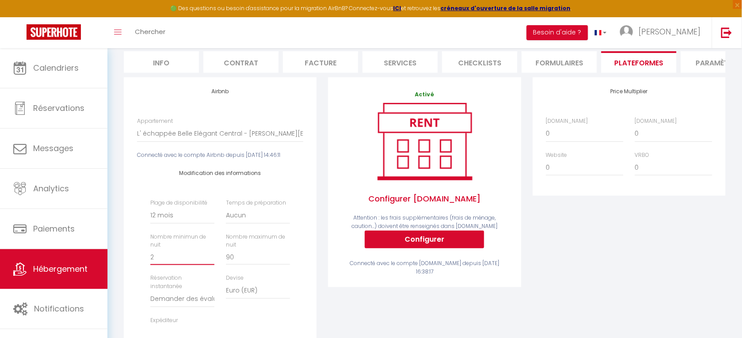
scroll to position [0, 0]
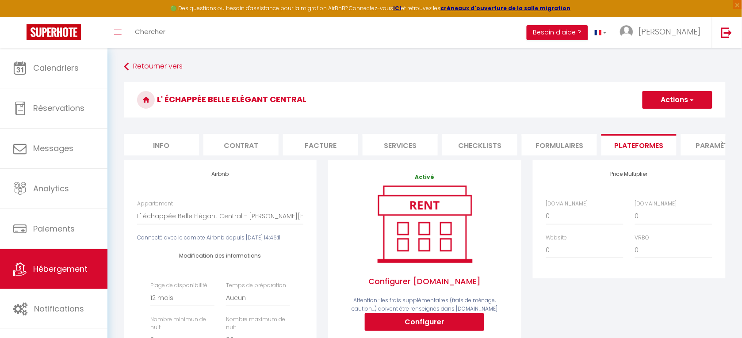
click at [693, 99] on span "button" at bounding box center [692, 100] width 6 height 9
click at [674, 119] on link "Enregistrer" at bounding box center [677, 119] width 70 height 11
click at [63, 263] on link "Hébergement" at bounding box center [53, 269] width 107 height 40
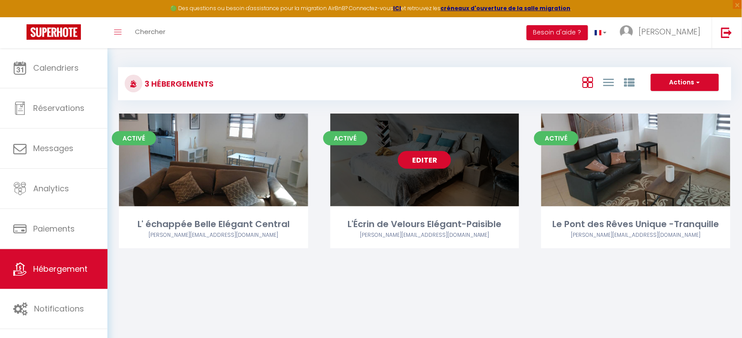
click at [425, 154] on link "Editer" at bounding box center [424, 160] width 53 height 18
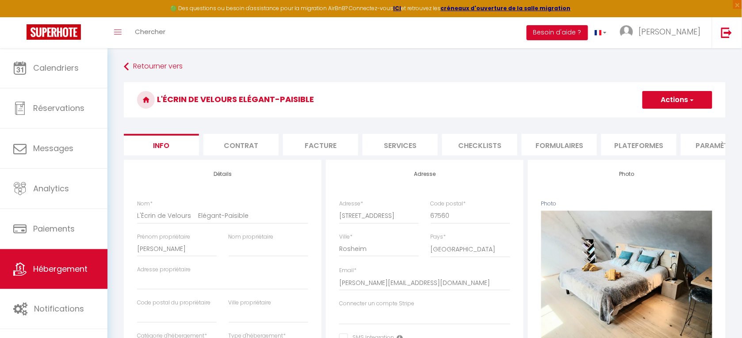
click at [637, 142] on li "Plateformes" at bounding box center [638, 145] width 75 height 22
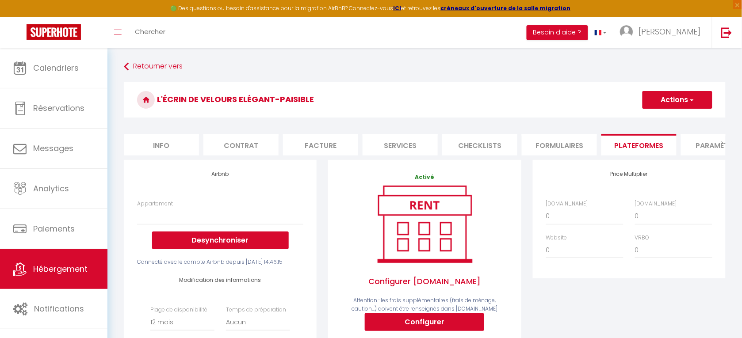
click at [688, 93] on button "Actions" at bounding box center [678, 100] width 70 height 18
click at [668, 119] on link "Enregistrer" at bounding box center [677, 119] width 70 height 11
click at [69, 259] on link "Hébergement" at bounding box center [53, 269] width 107 height 40
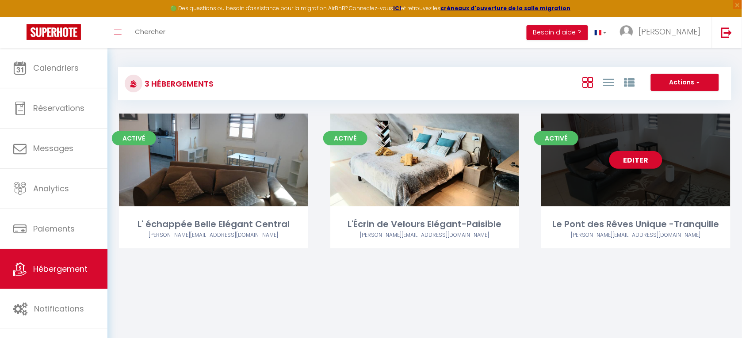
click at [637, 157] on link "Editer" at bounding box center [635, 160] width 53 height 18
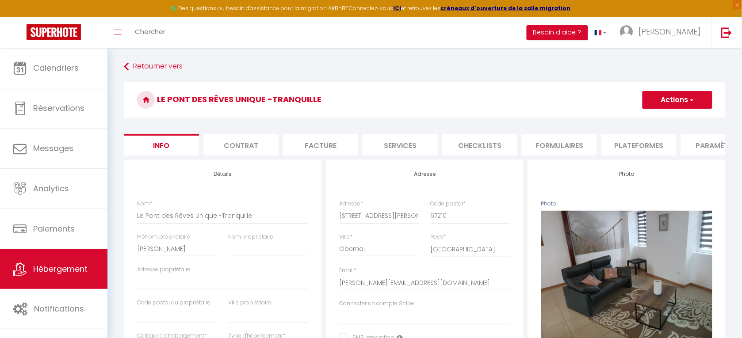
click at [635, 146] on li "Plateformes" at bounding box center [638, 145] width 75 height 22
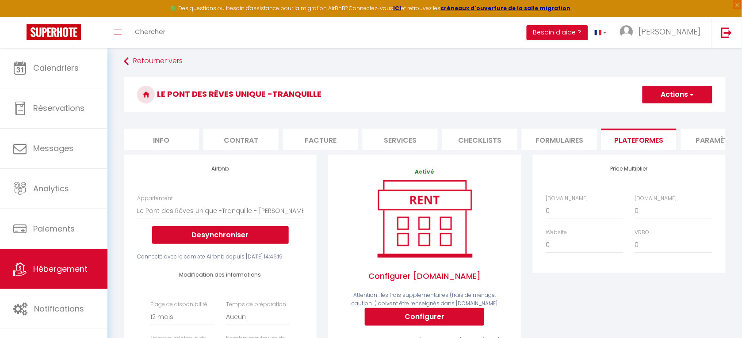
scroll to position [5, 0]
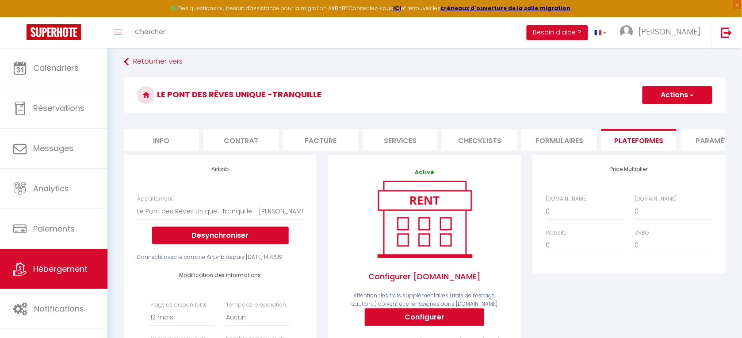
click at [688, 95] on button "Actions" at bounding box center [678, 95] width 70 height 18
click at [679, 111] on link "Enregistrer" at bounding box center [677, 114] width 70 height 11
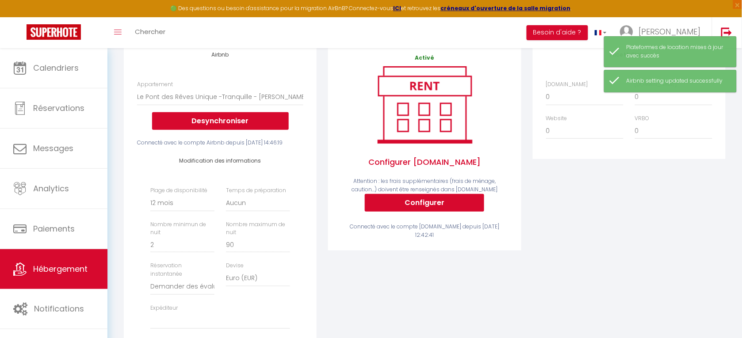
scroll to position [0, 0]
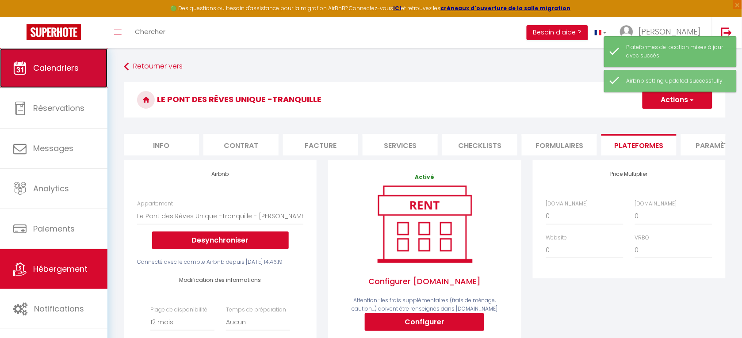
click at [50, 69] on span "Calendriers" at bounding box center [56, 67] width 46 height 11
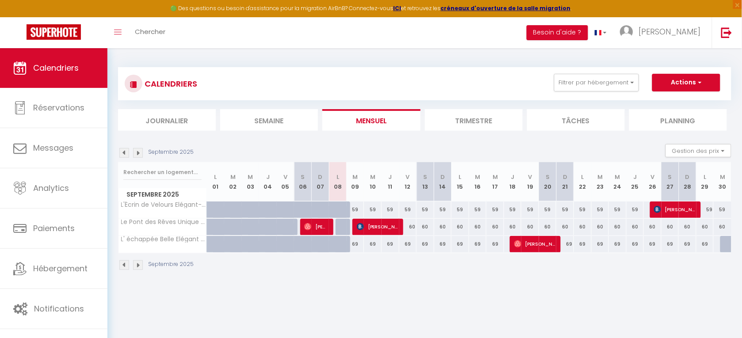
click at [137, 263] on img at bounding box center [138, 265] width 10 height 10
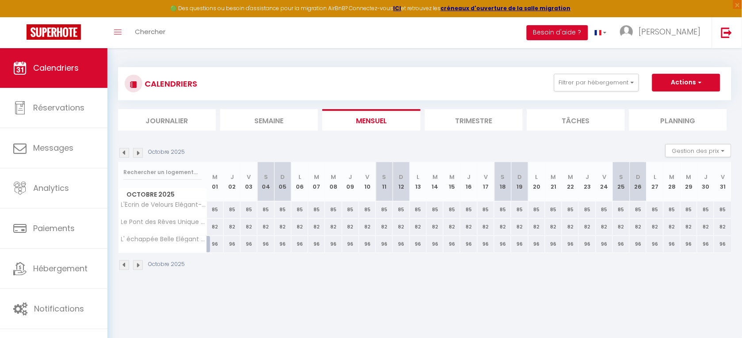
click at [137, 263] on img at bounding box center [138, 265] width 10 height 10
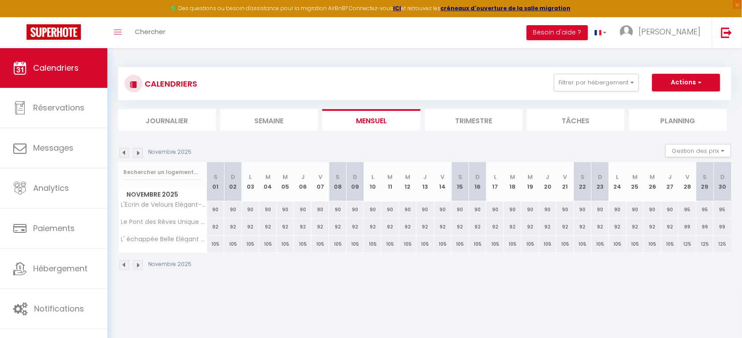
click at [137, 263] on img at bounding box center [138, 265] width 10 height 10
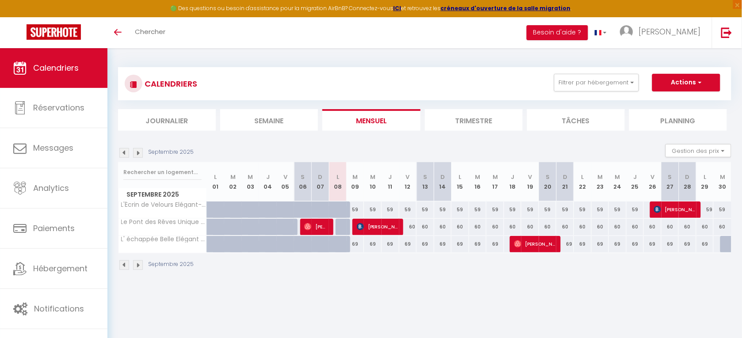
click at [138, 265] on img at bounding box center [138, 265] width 10 height 10
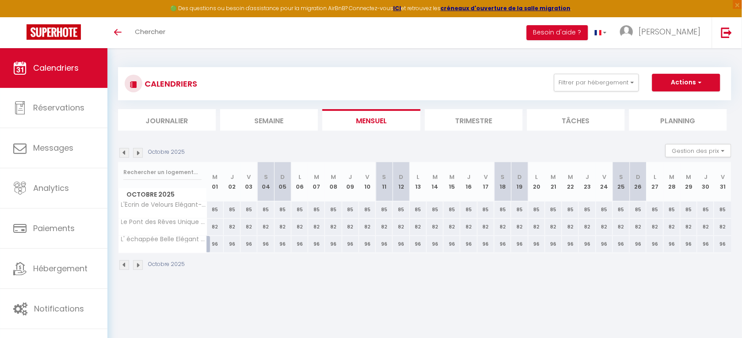
click at [138, 265] on img at bounding box center [138, 265] width 10 height 10
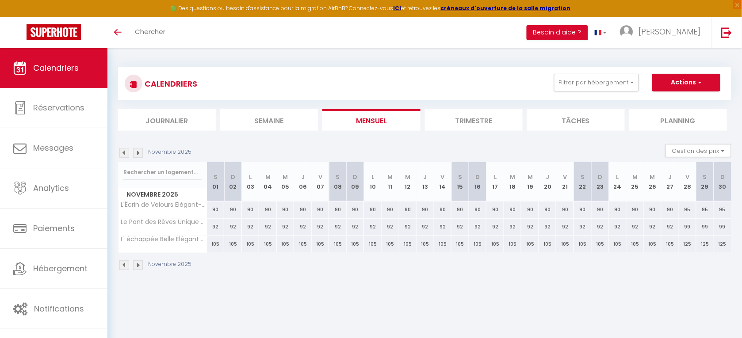
click at [121, 260] on img at bounding box center [124, 265] width 10 height 10
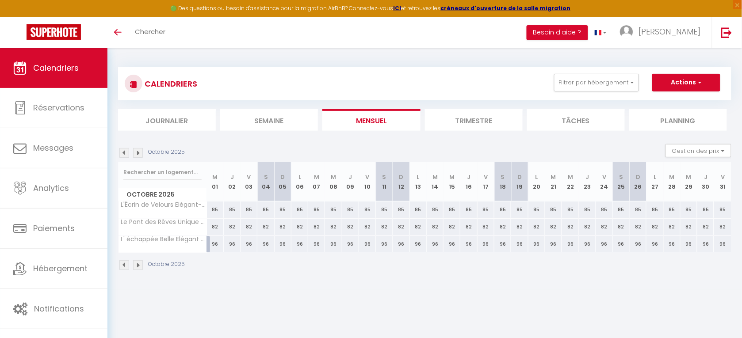
click at [123, 261] on img at bounding box center [124, 265] width 10 height 10
